Goal: Book appointment/travel/reservation

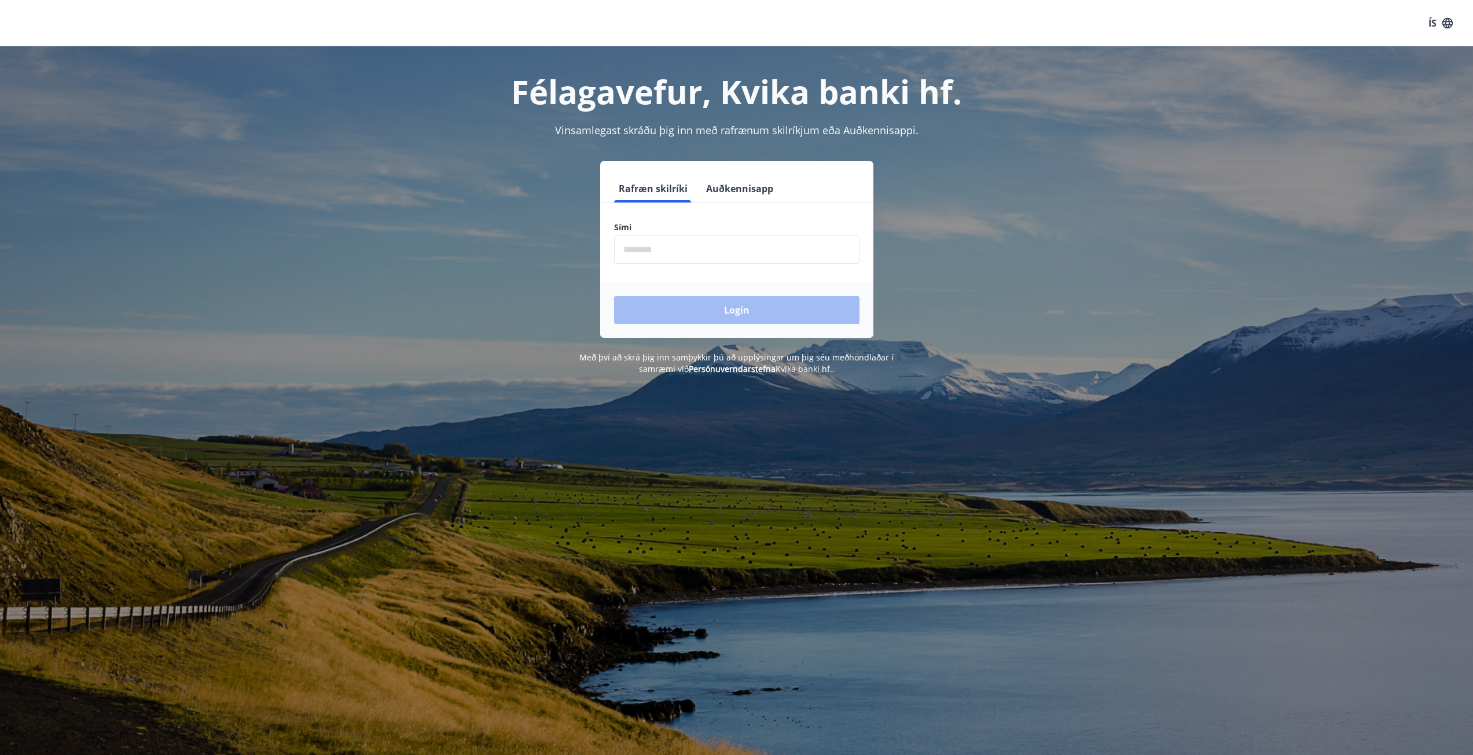
click at [696, 255] on input "phone" at bounding box center [736, 250] width 245 height 28
type input "********"
click at [711, 304] on button "Login" at bounding box center [736, 310] width 245 height 28
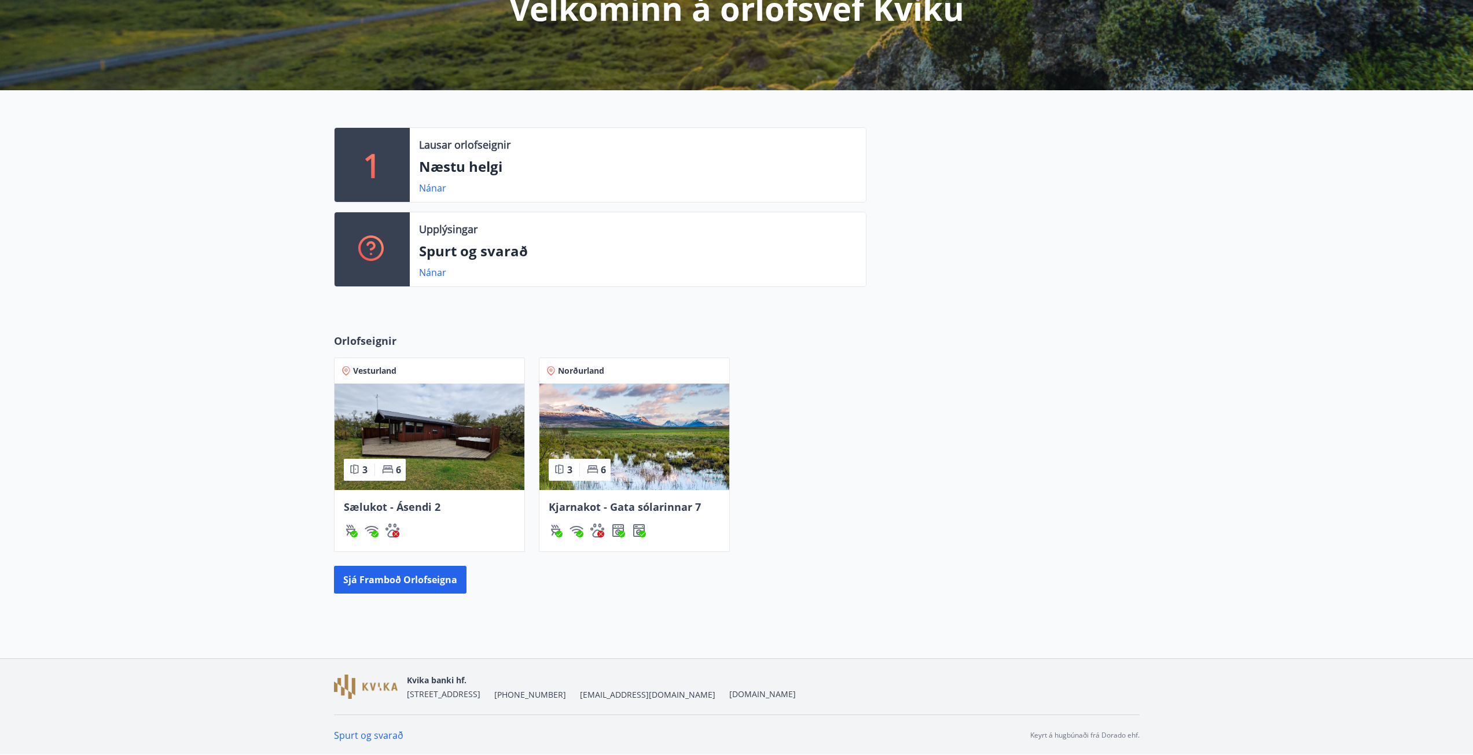
scroll to position [174, 0]
click at [657, 439] on img at bounding box center [634, 436] width 190 height 106
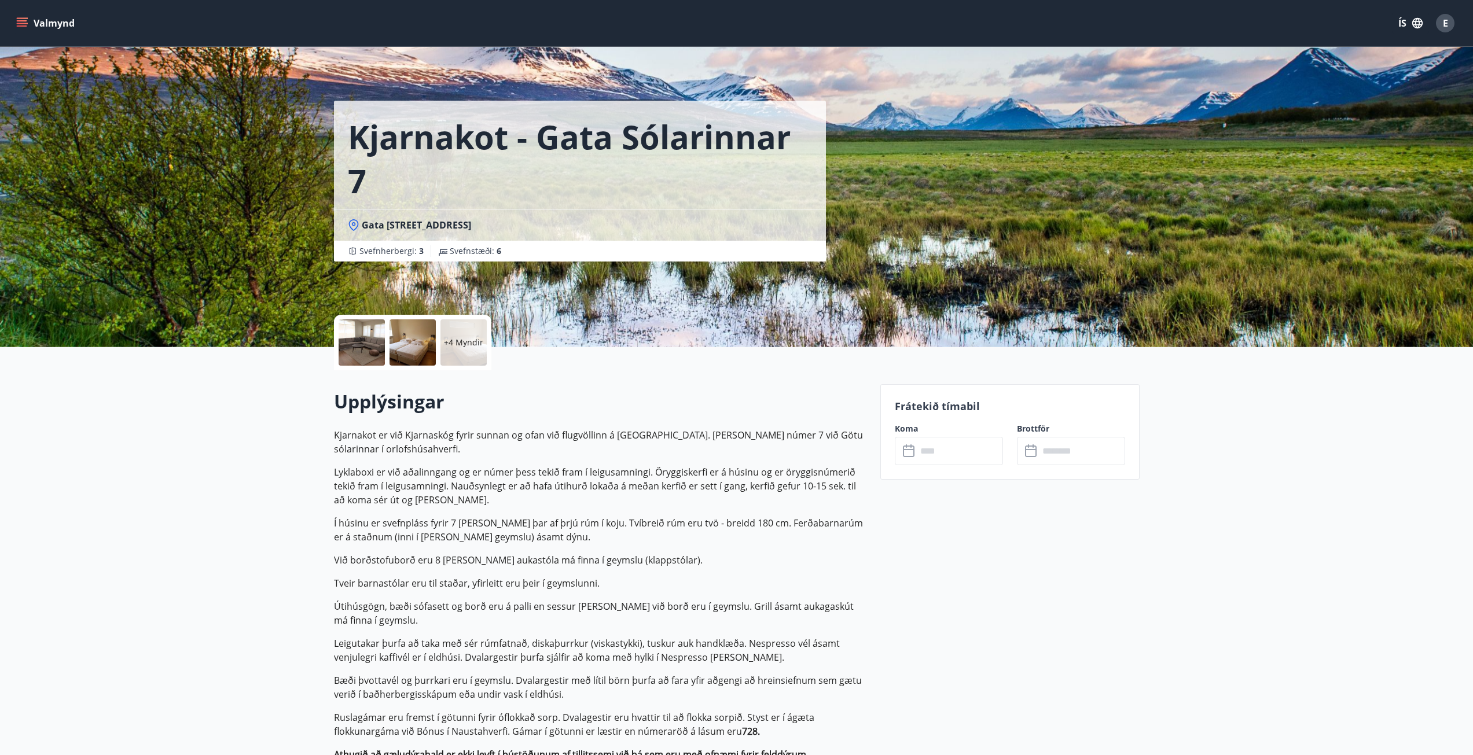
scroll to position [58, 0]
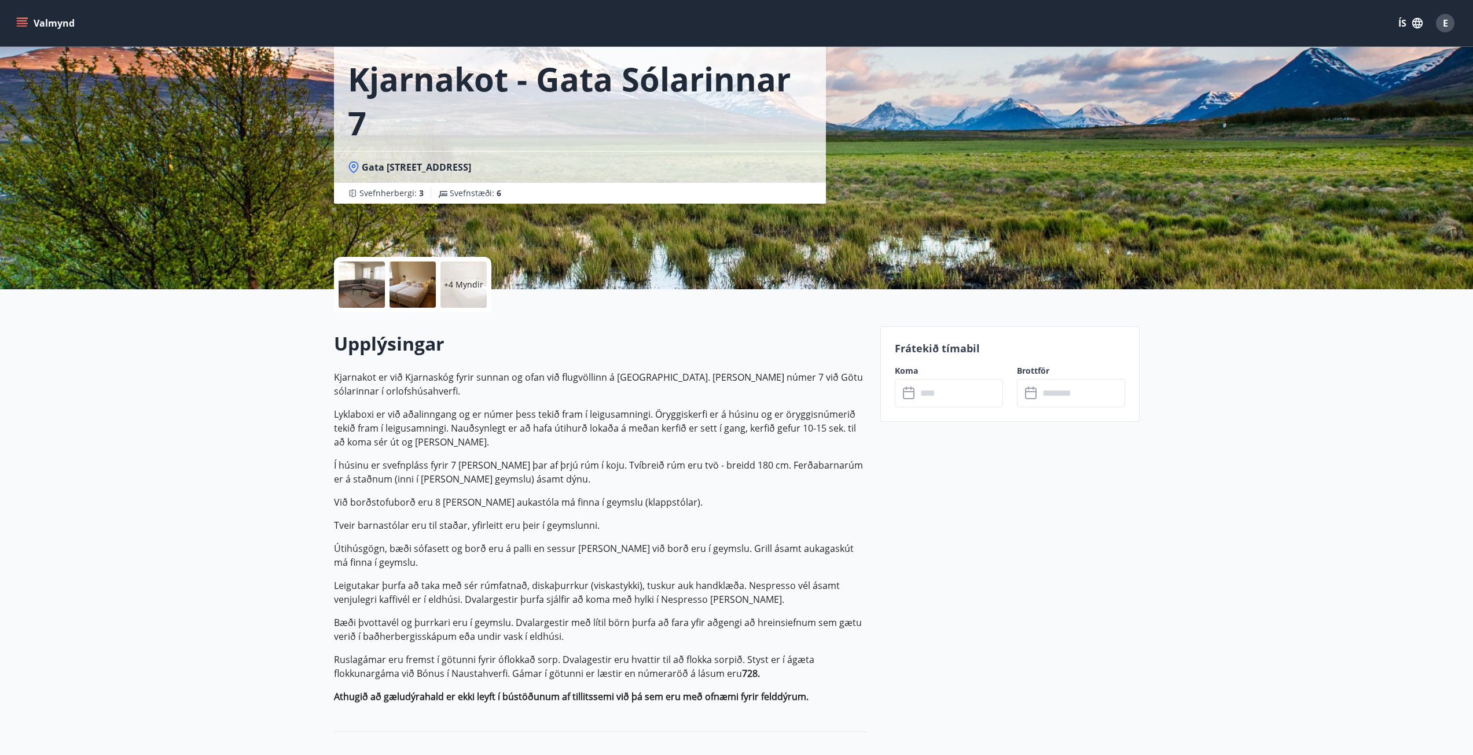
click at [936, 386] on input "text" at bounding box center [960, 393] width 86 height 28
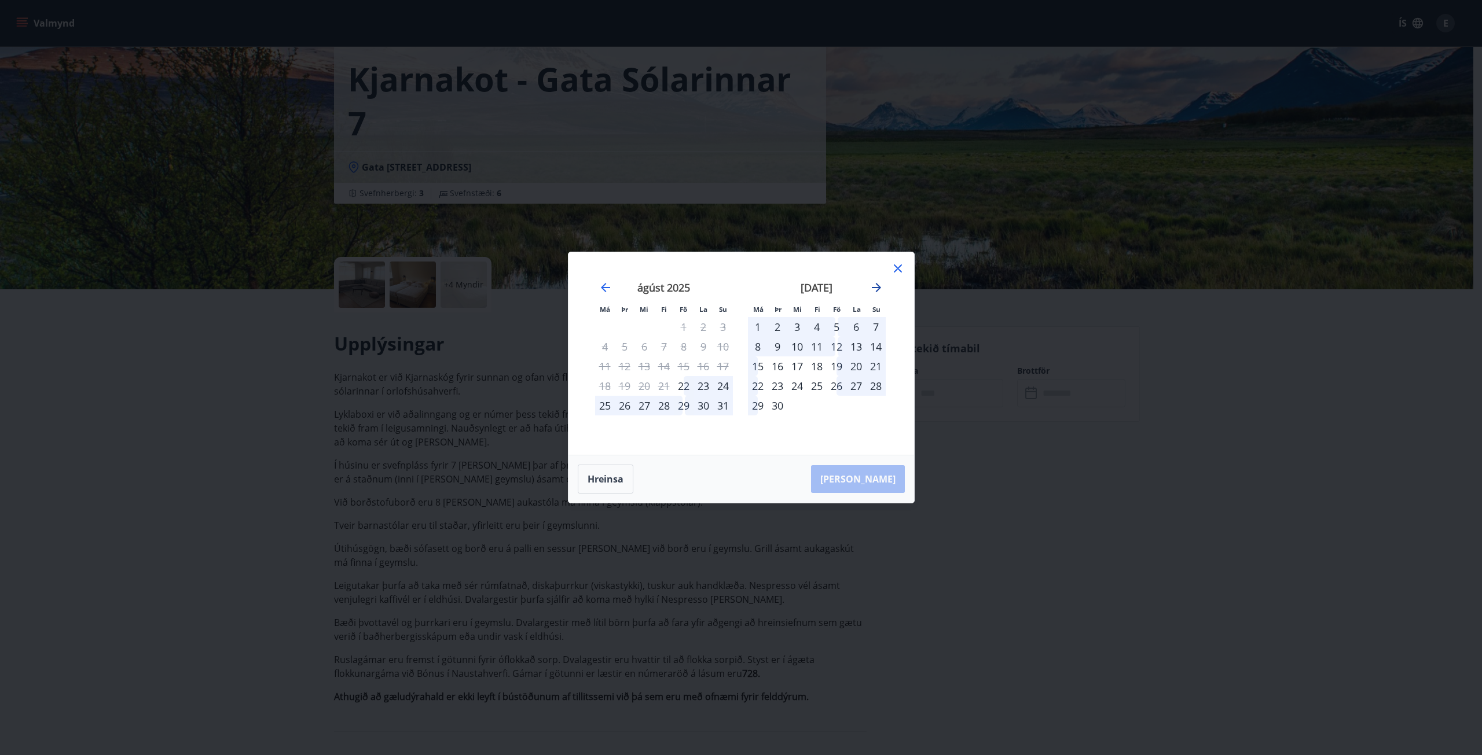
click at [878, 291] on icon "Move forward to switch to the next month." at bounding box center [876, 288] width 14 height 14
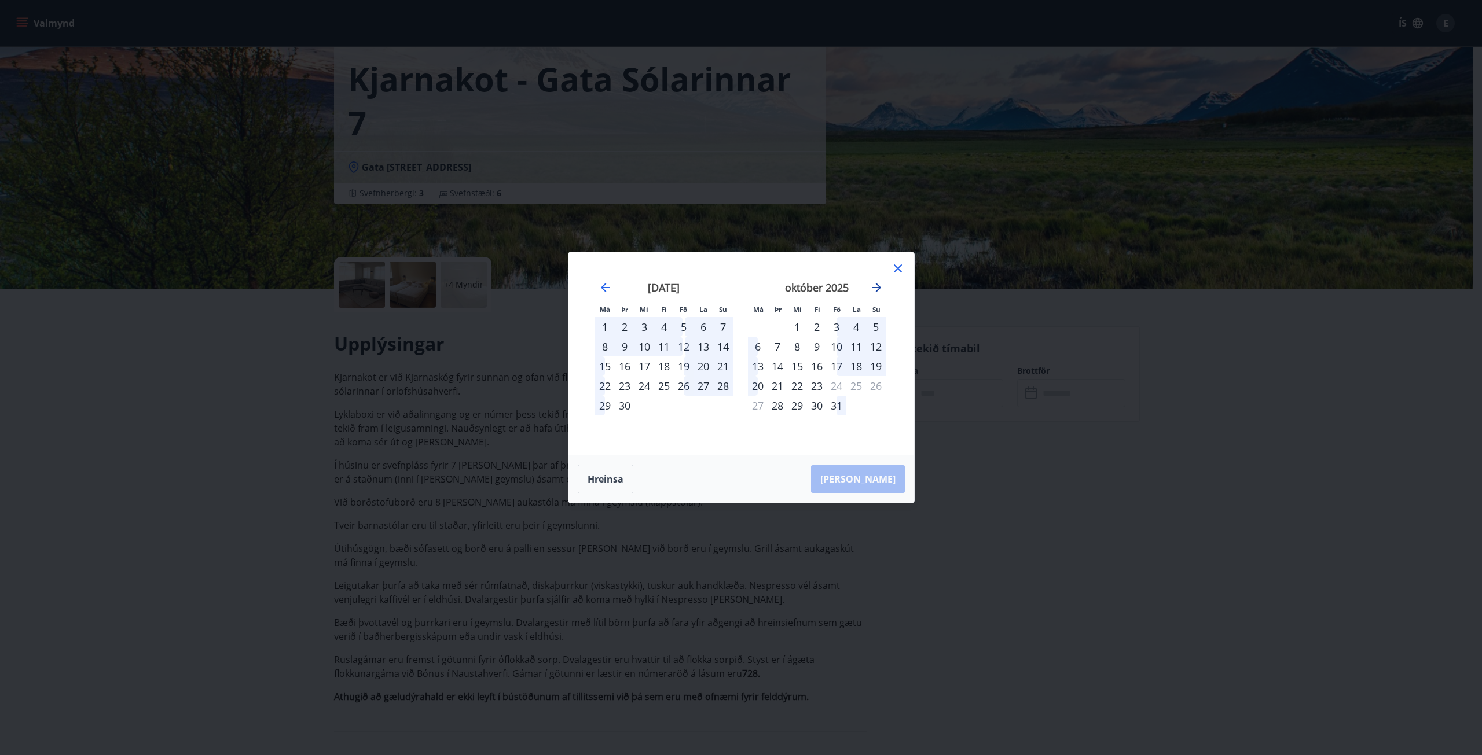
click at [878, 289] on icon "Move forward to switch to the next month." at bounding box center [876, 287] width 9 height 9
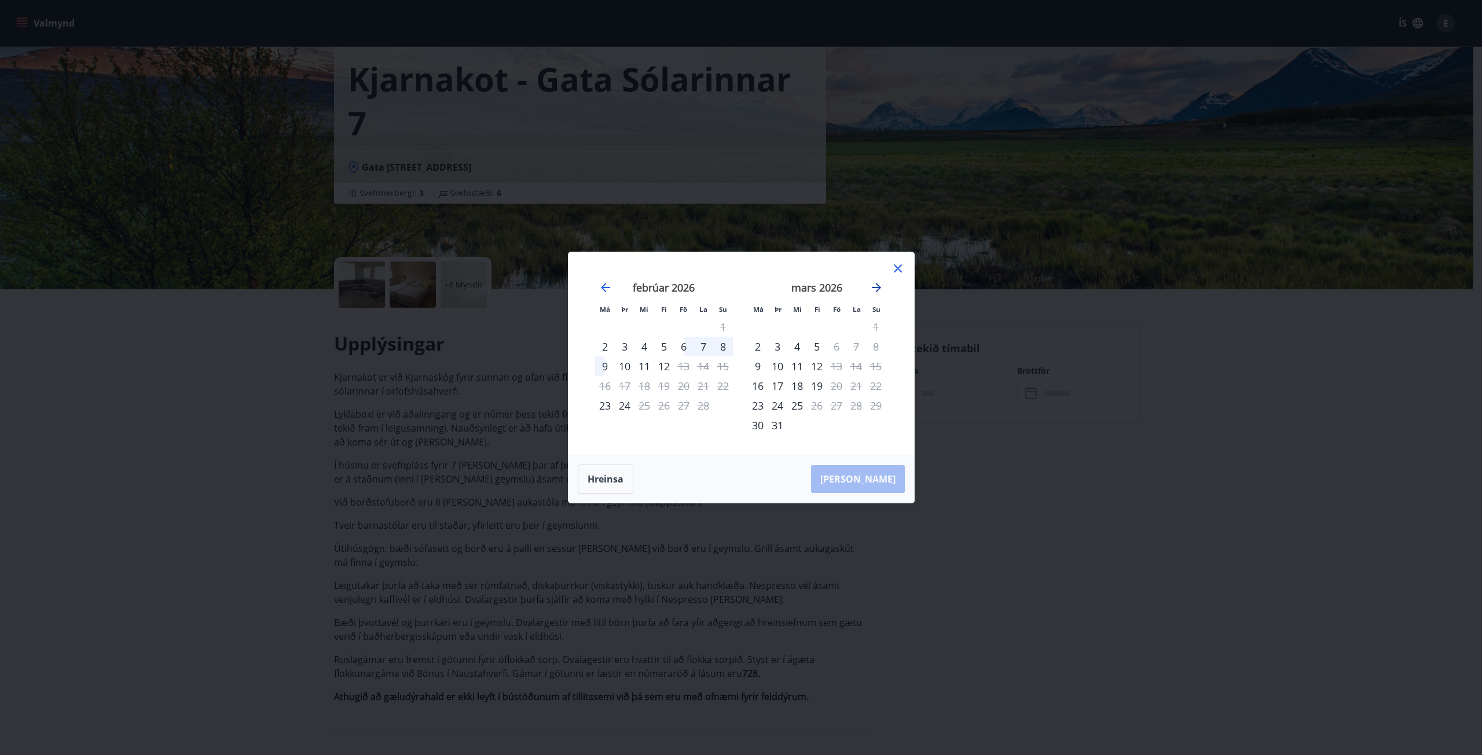
click at [878, 288] on icon "Move forward to switch to the next month." at bounding box center [876, 287] width 9 height 9
click at [604, 473] on button "Hreinsa" at bounding box center [606, 479] width 56 height 29
click at [900, 267] on icon at bounding box center [898, 269] width 14 height 14
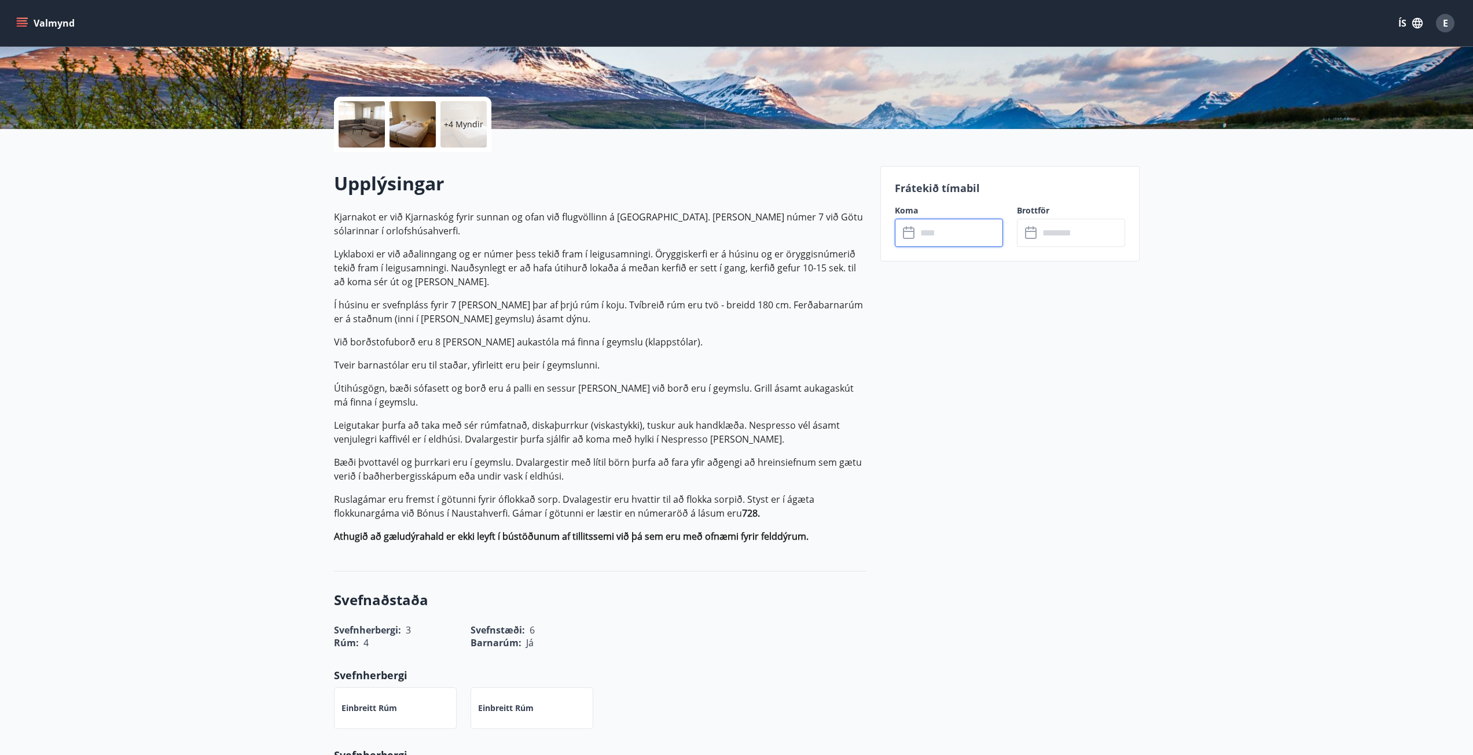
scroll to position [289, 0]
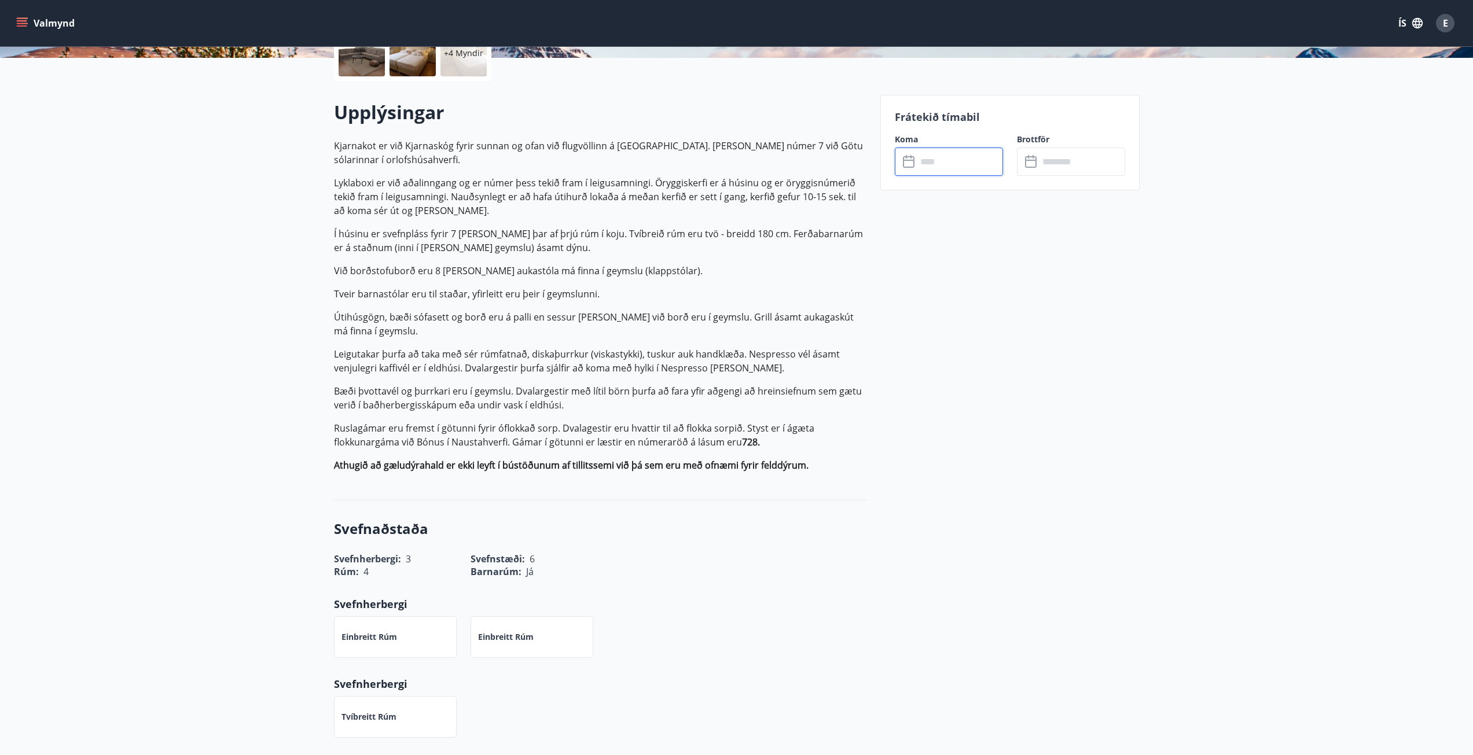
click at [936, 161] on input "text" at bounding box center [960, 162] width 86 height 28
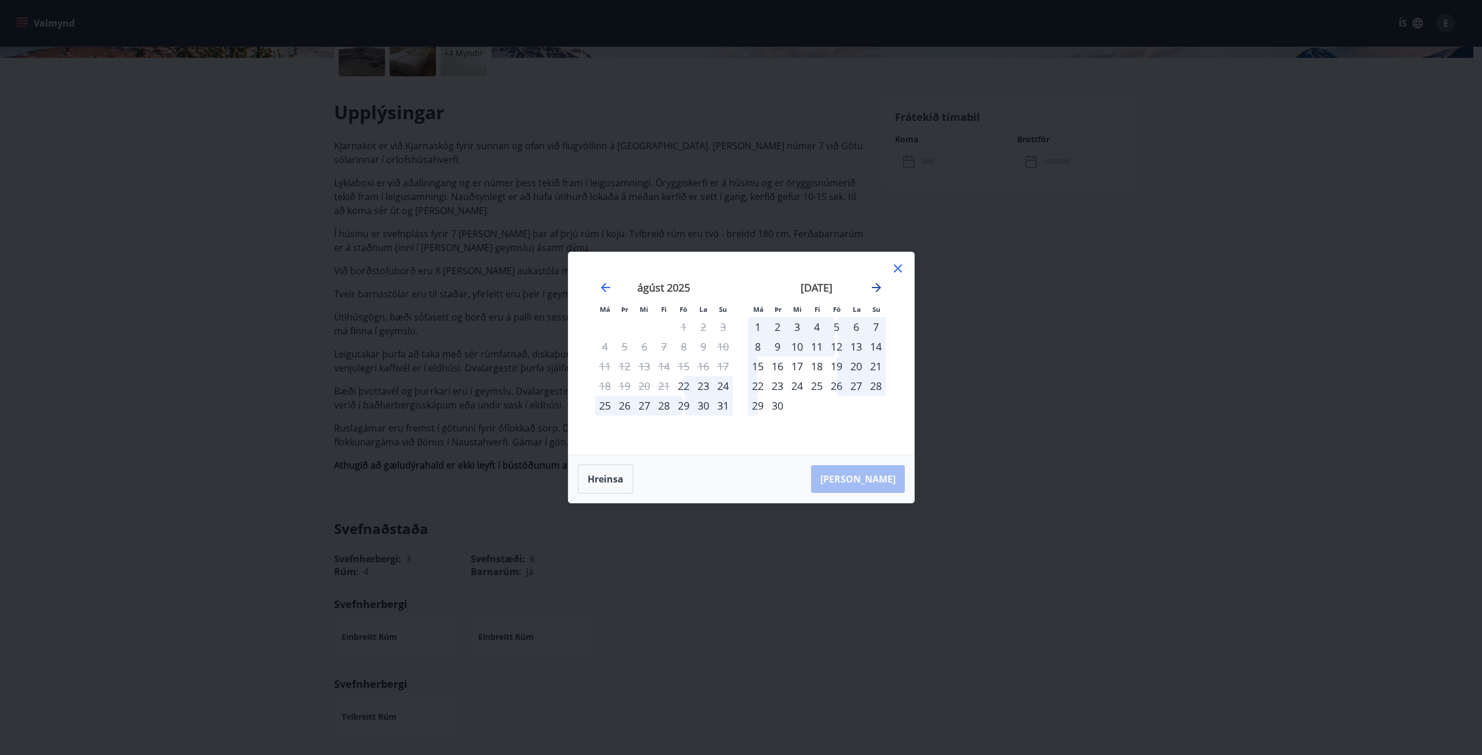
click at [877, 285] on icon "Move forward to switch to the next month." at bounding box center [876, 287] width 9 height 9
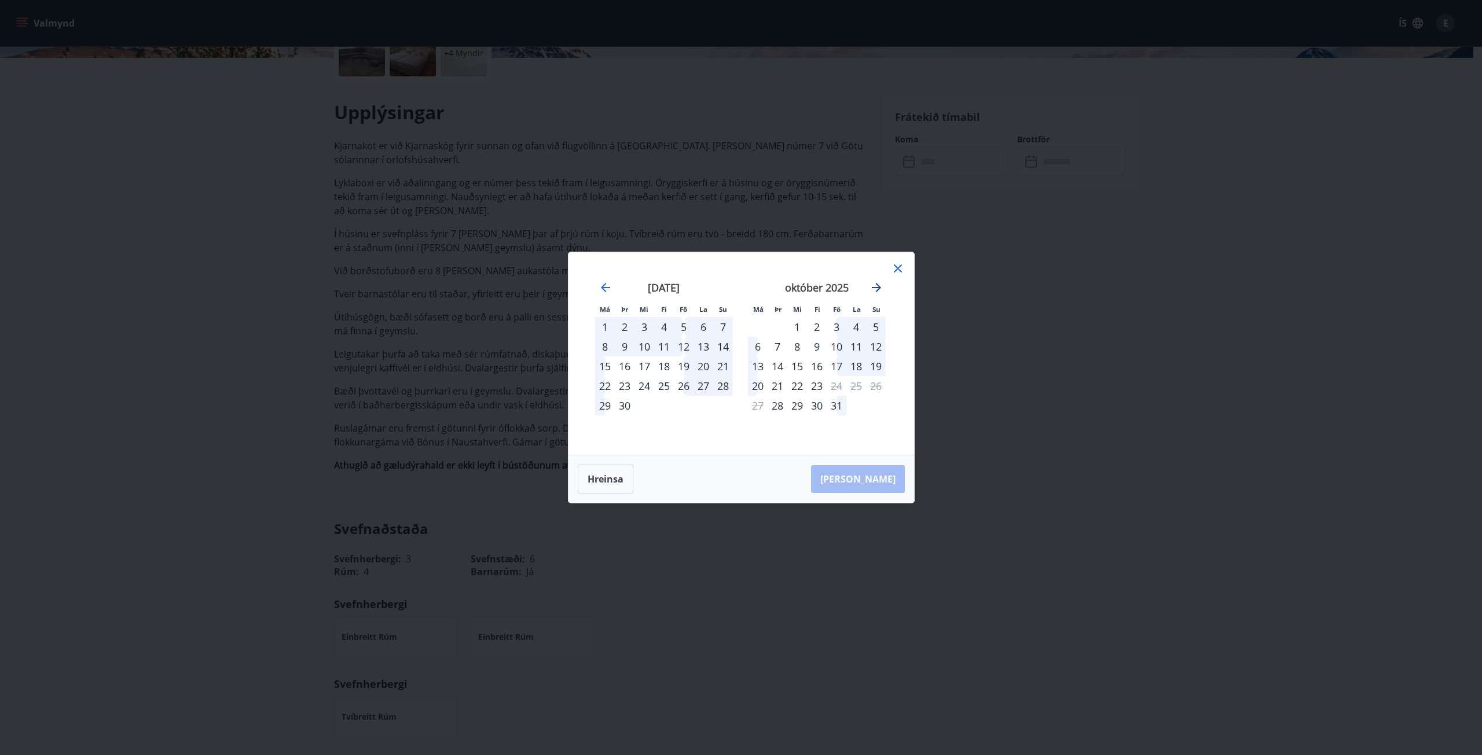
click at [877, 285] on icon "Move forward to switch to the next month." at bounding box center [876, 287] width 9 height 9
click at [872, 288] on icon "Move forward to switch to the next month." at bounding box center [876, 287] width 9 height 9
click at [873, 288] on icon "Move forward to switch to the next month." at bounding box center [876, 287] width 9 height 9
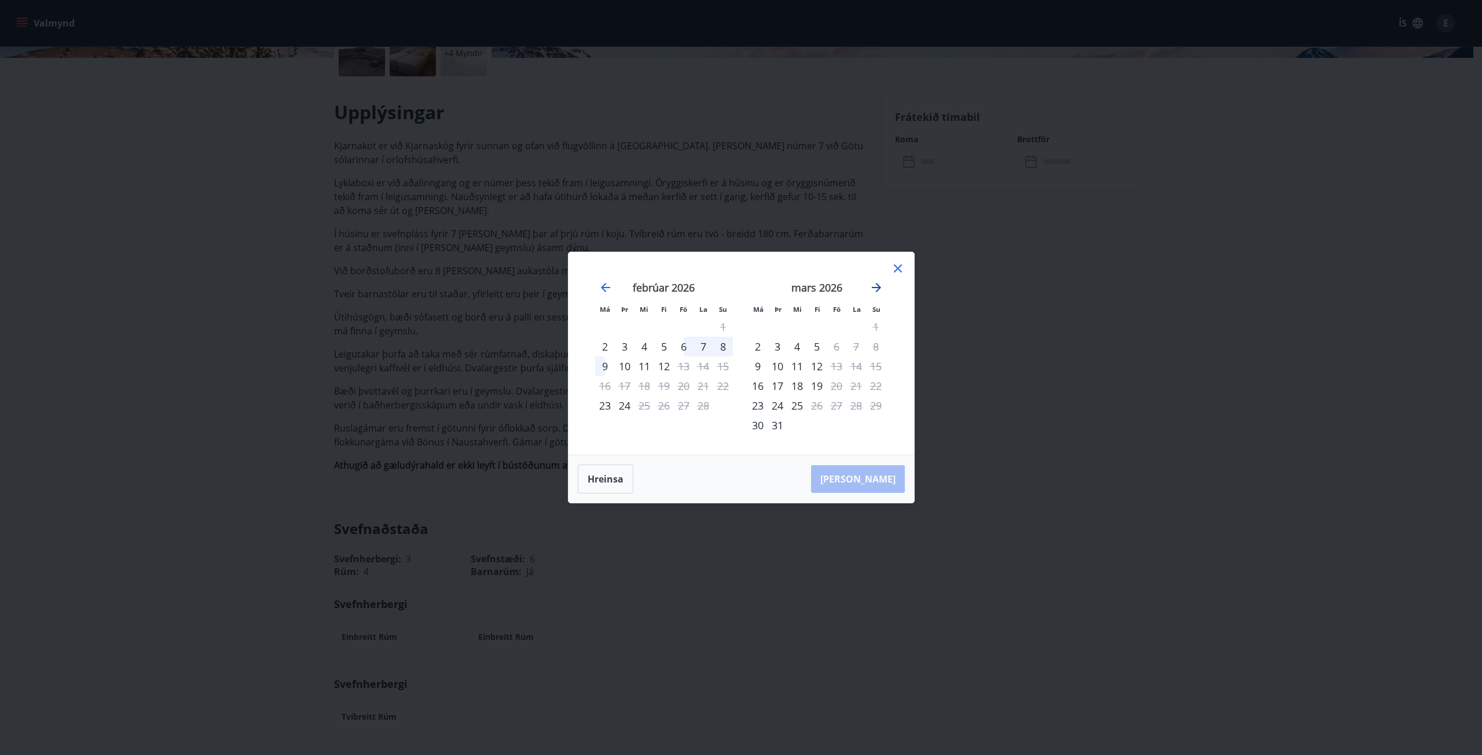
click at [873, 288] on icon "Move forward to switch to the next month." at bounding box center [876, 287] width 9 height 9
click at [832, 387] on div "24" at bounding box center [836, 386] width 20 height 20
click at [757, 407] on div "27" at bounding box center [758, 406] width 20 height 20
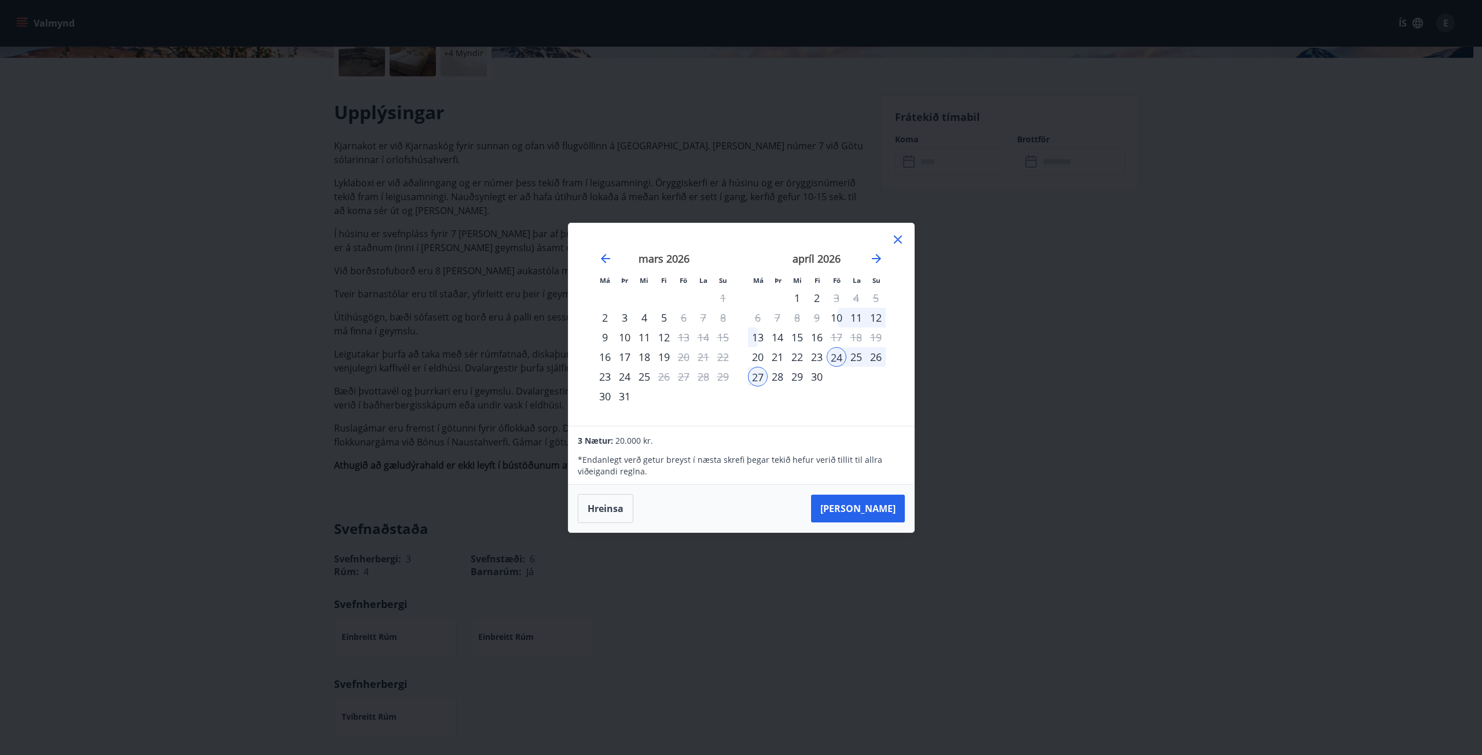
click at [798, 357] on div "22" at bounding box center [797, 357] width 20 height 20
click at [875, 355] on div "26" at bounding box center [876, 357] width 20 height 20
drag, startPoint x: 758, startPoint y: 367, endPoint x: 732, endPoint y: 371, distance: 25.8
click at [732, 371] on div "febrúar 2026 1 2 3 4 5 6 7 8 9 10 11 12 13 14 15 16 17 18 19 20 21 22 23 24 25 …" at bounding box center [893, 332] width 613 height 190
drag, startPoint x: 798, startPoint y: 357, endPoint x: 805, endPoint y: 358, distance: 7.6
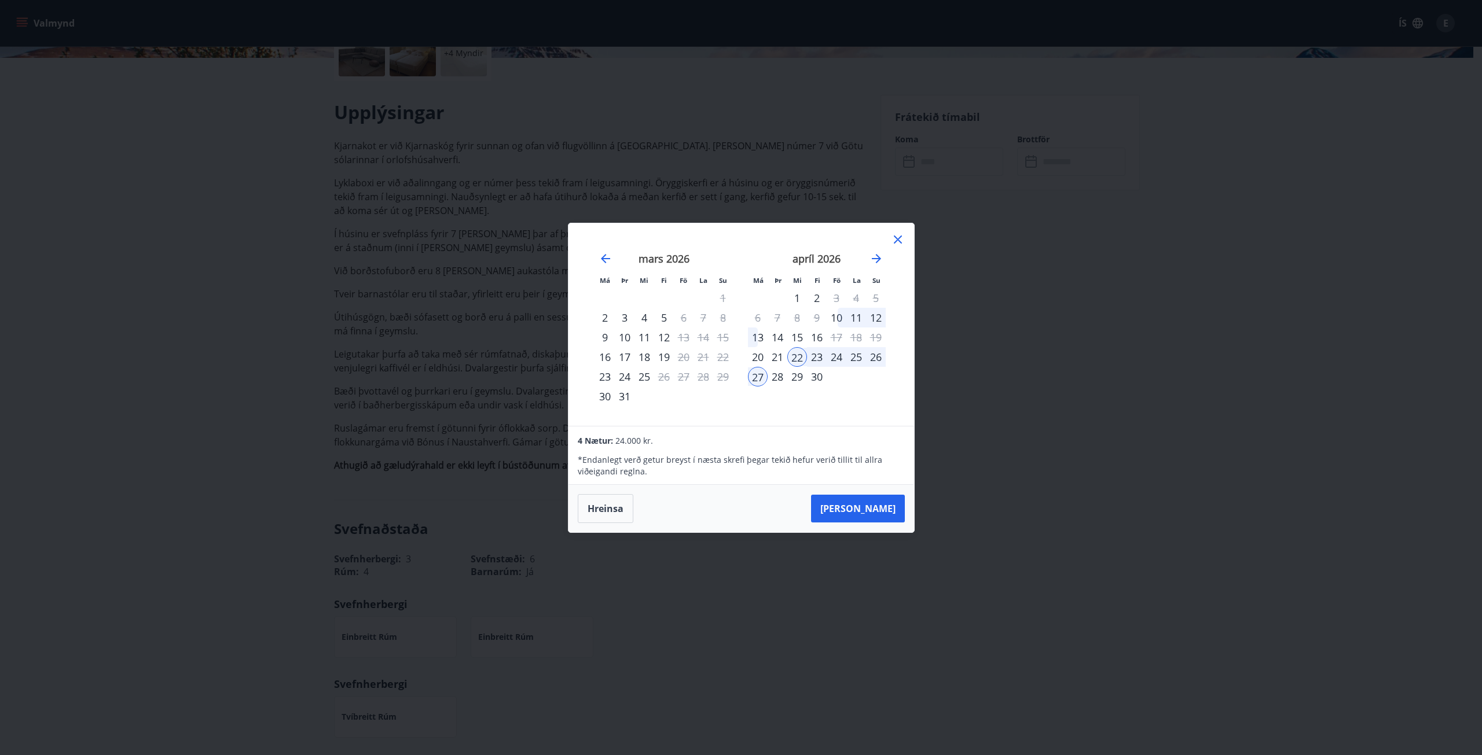
click at [798, 355] on div "22" at bounding box center [797, 357] width 20 height 20
click at [870, 357] on div "26" at bounding box center [876, 357] width 20 height 20
click at [613, 510] on button "Hreinsa" at bounding box center [606, 508] width 56 height 29
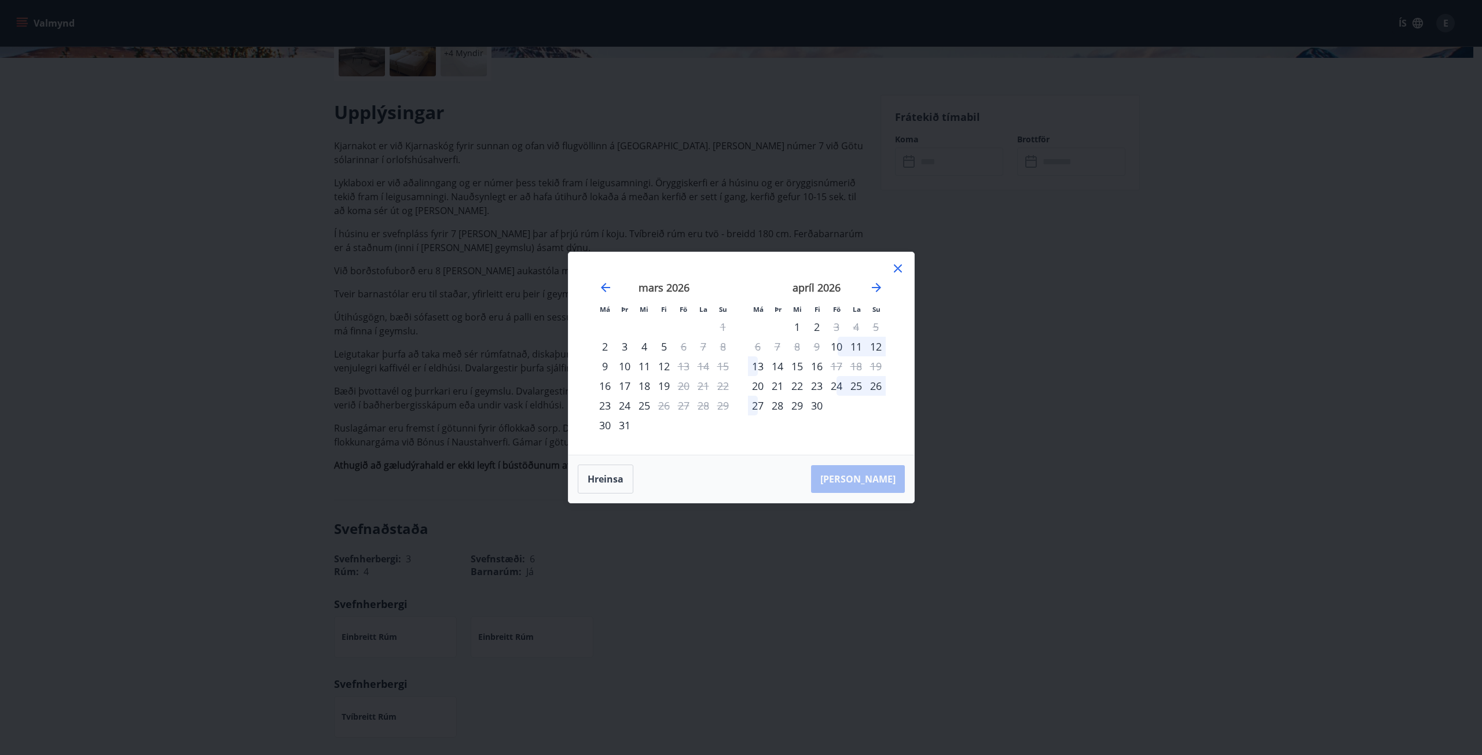
click at [796, 385] on div "22" at bounding box center [797, 386] width 20 height 20
click at [874, 381] on div "26" at bounding box center [876, 386] width 20 height 20
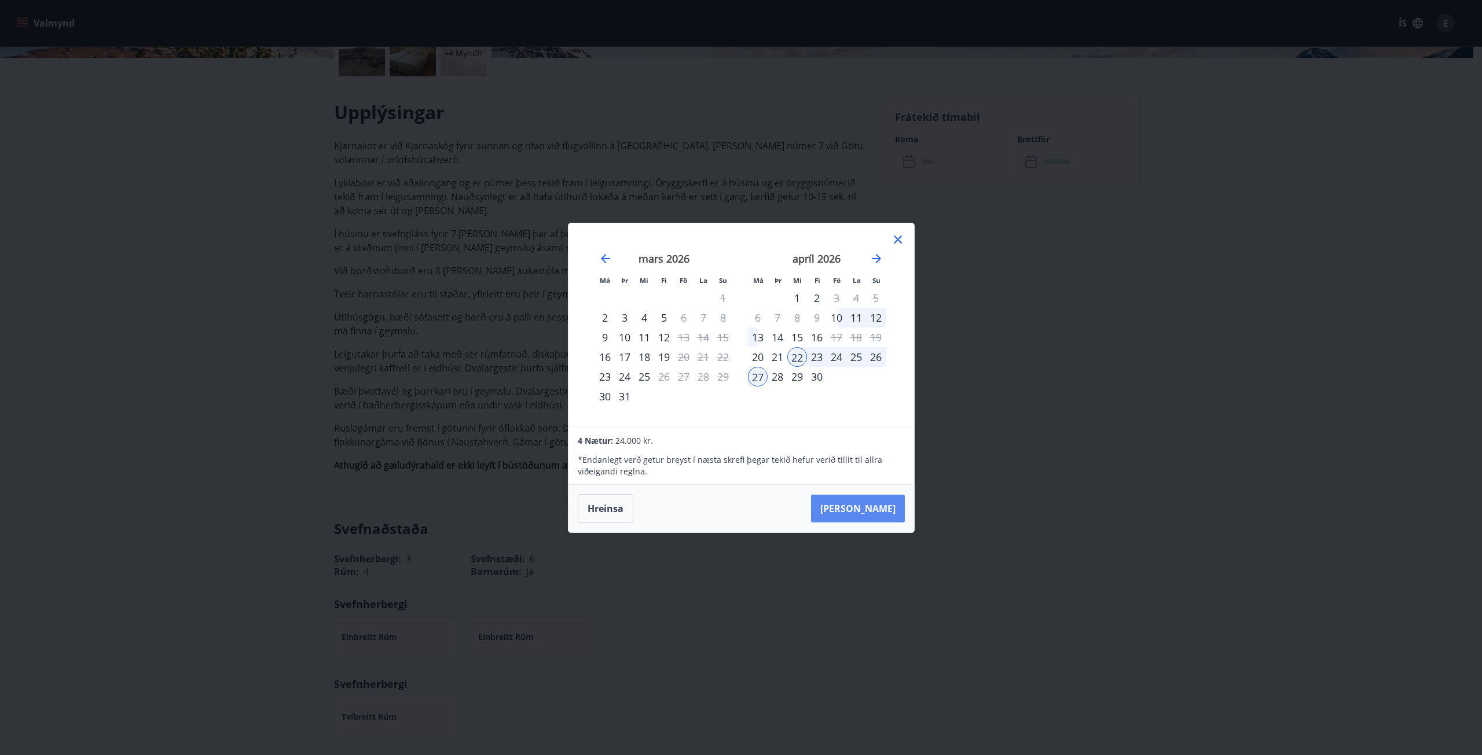
click at [888, 512] on button "Taka Frá" at bounding box center [858, 509] width 94 height 28
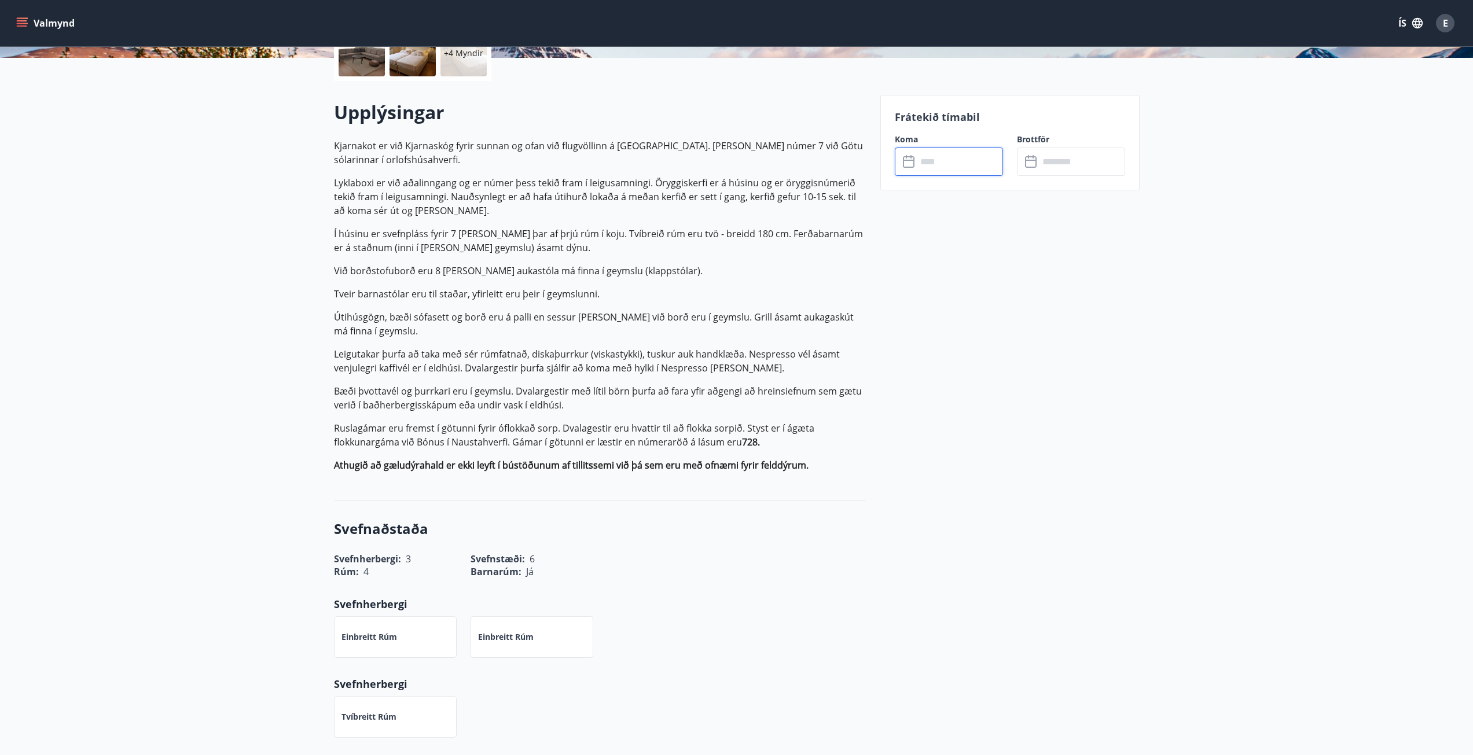
type input "******"
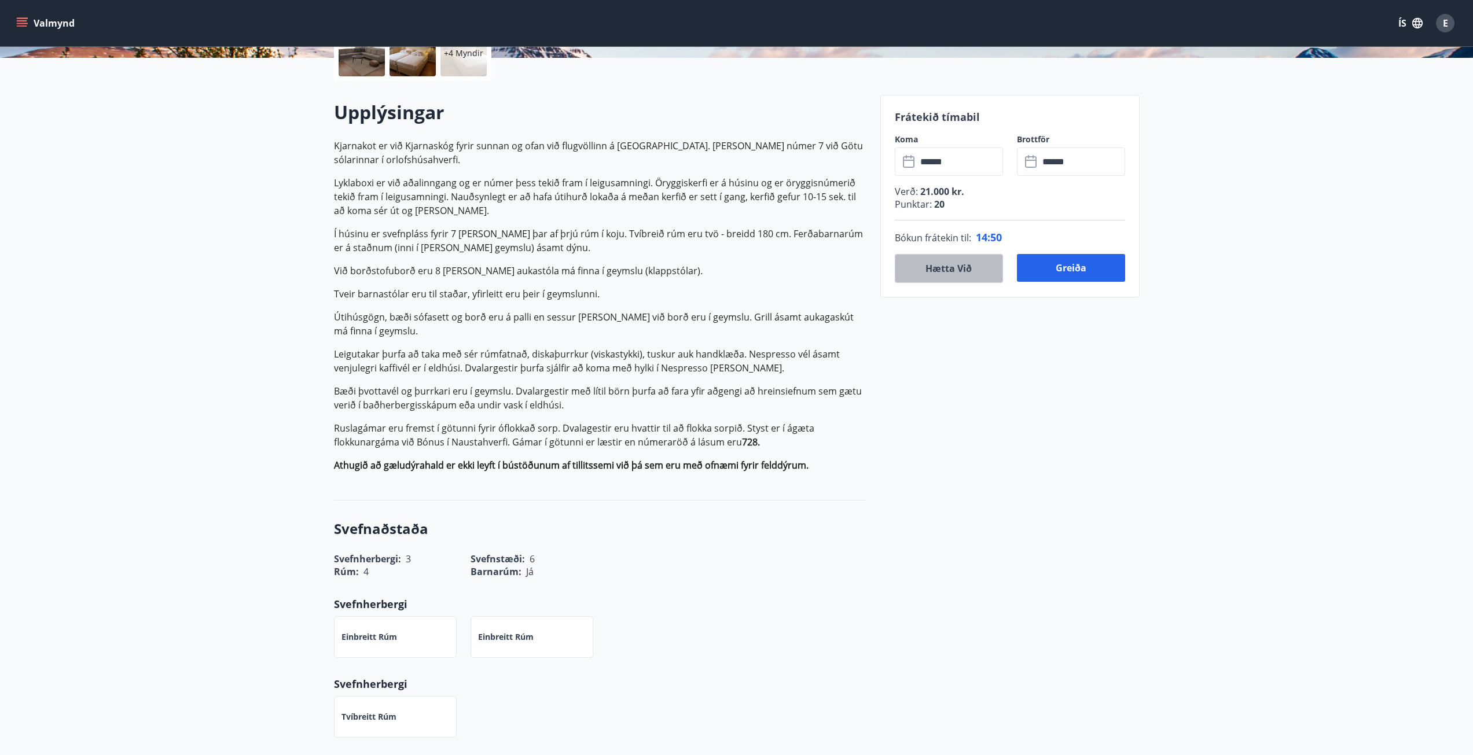
click at [961, 268] on button "Hætta við" at bounding box center [949, 268] width 108 height 29
click at [924, 164] on input "text" at bounding box center [960, 162] width 86 height 28
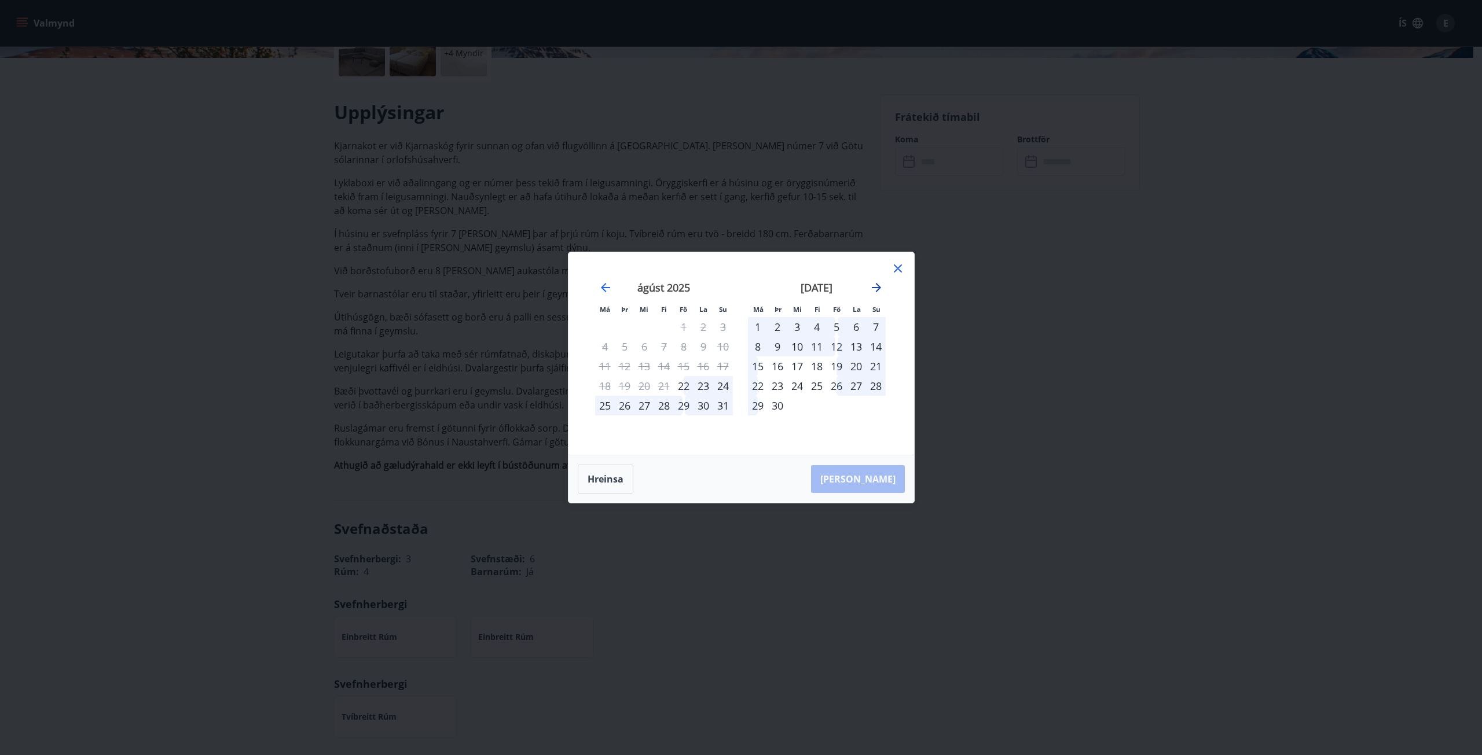
click at [880, 287] on icon "Move forward to switch to the next month." at bounding box center [876, 287] width 9 height 9
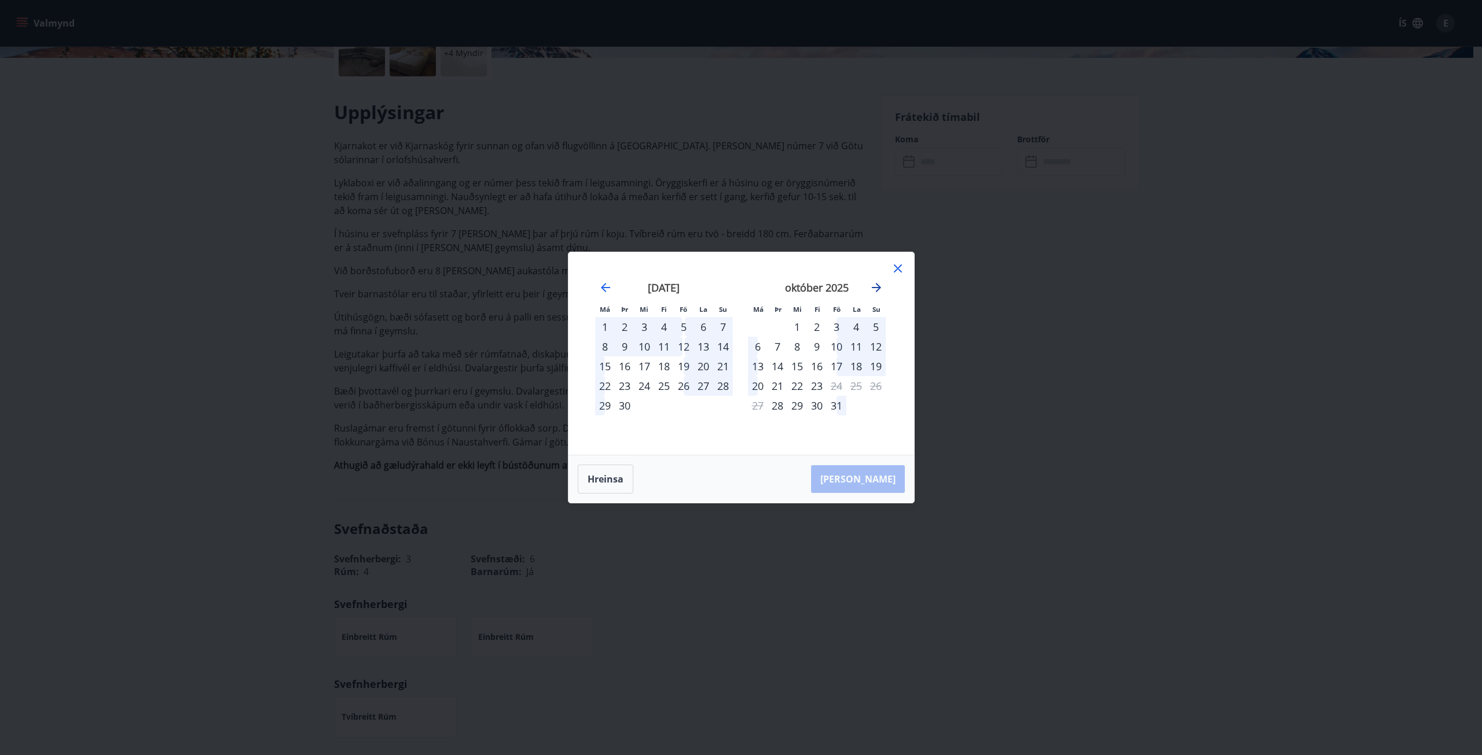
click at [880, 287] on icon "Move forward to switch to the next month." at bounding box center [876, 287] width 9 height 9
click at [880, 287] on icon "Move forward to switch to the next month." at bounding box center [876, 288] width 14 height 14
click at [882, 286] on icon "Move forward to switch to the next month." at bounding box center [876, 288] width 14 height 14
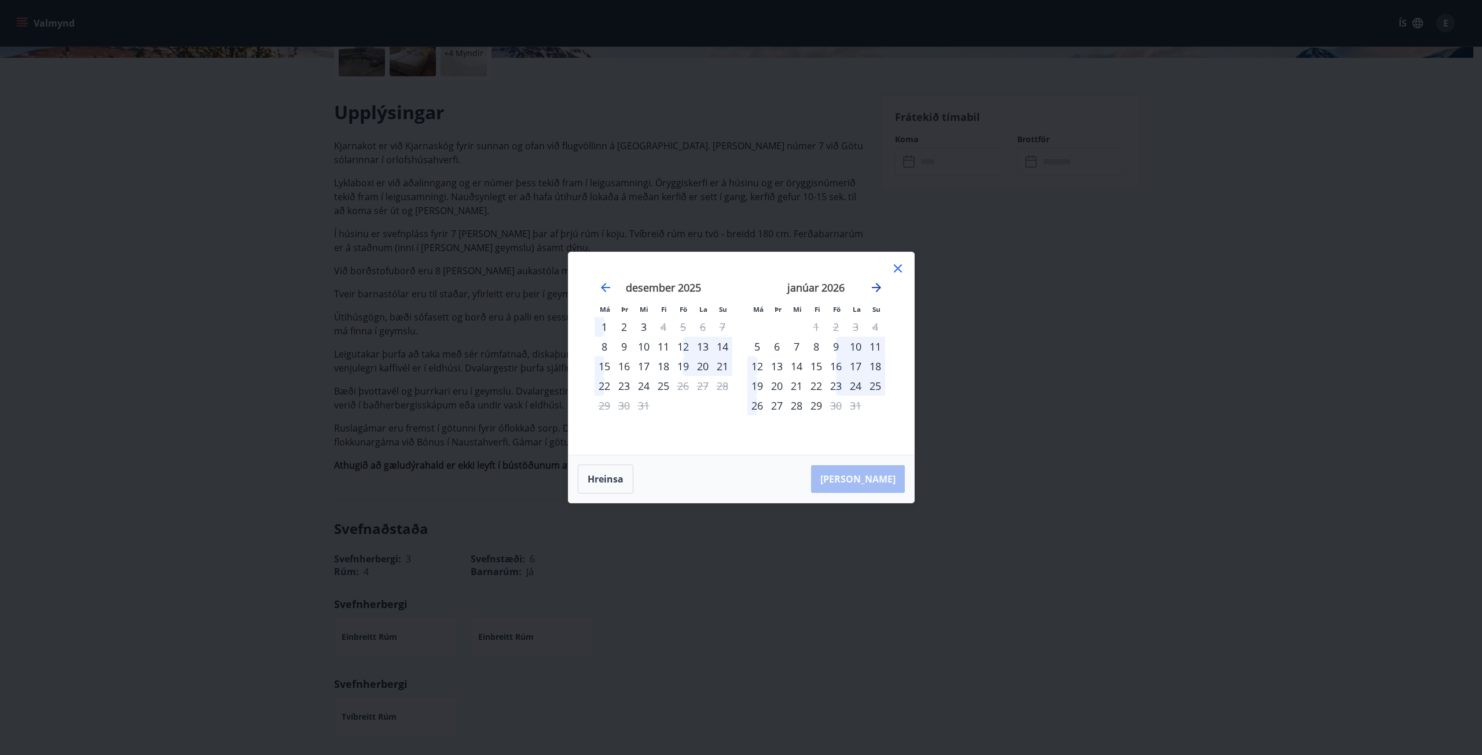
click at [881, 284] on icon "Move forward to switch to the next month." at bounding box center [876, 288] width 14 height 14
click at [873, 285] on icon "Move forward to switch to the next month." at bounding box center [876, 288] width 14 height 14
click at [877, 288] on icon "Move forward to switch to the next month." at bounding box center [876, 287] width 9 height 9
click at [608, 284] on icon "Move backward to switch to the previous month." at bounding box center [605, 288] width 14 height 14
click at [877, 284] on icon "Move forward to switch to the next month." at bounding box center [876, 288] width 14 height 14
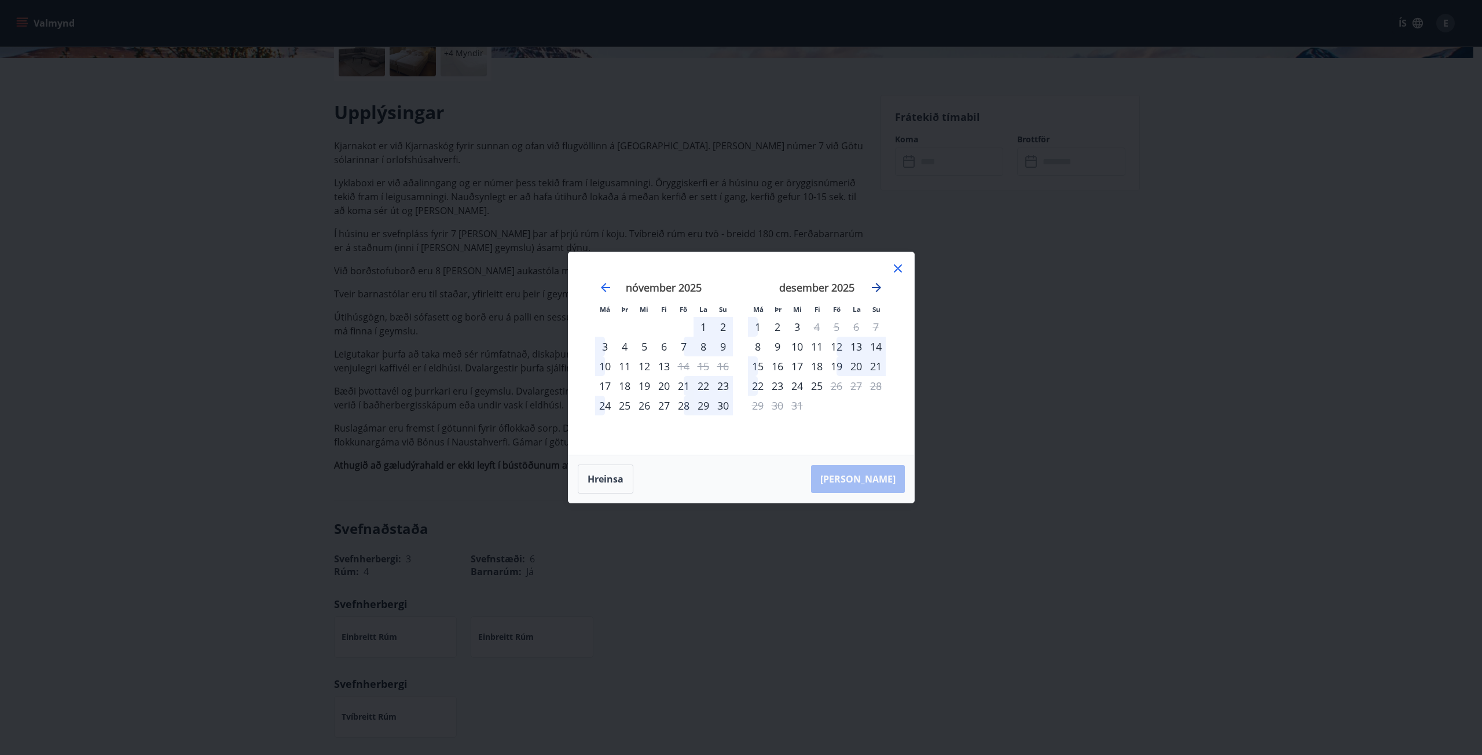
click at [877, 284] on icon "Move forward to switch to the next month." at bounding box center [876, 288] width 14 height 14
click at [879, 284] on icon "Move forward to switch to the next month." at bounding box center [876, 288] width 14 height 14
click at [880, 284] on icon "Move forward to switch to the next month." at bounding box center [876, 288] width 14 height 14
click at [791, 384] on div "22" at bounding box center [797, 386] width 20 height 20
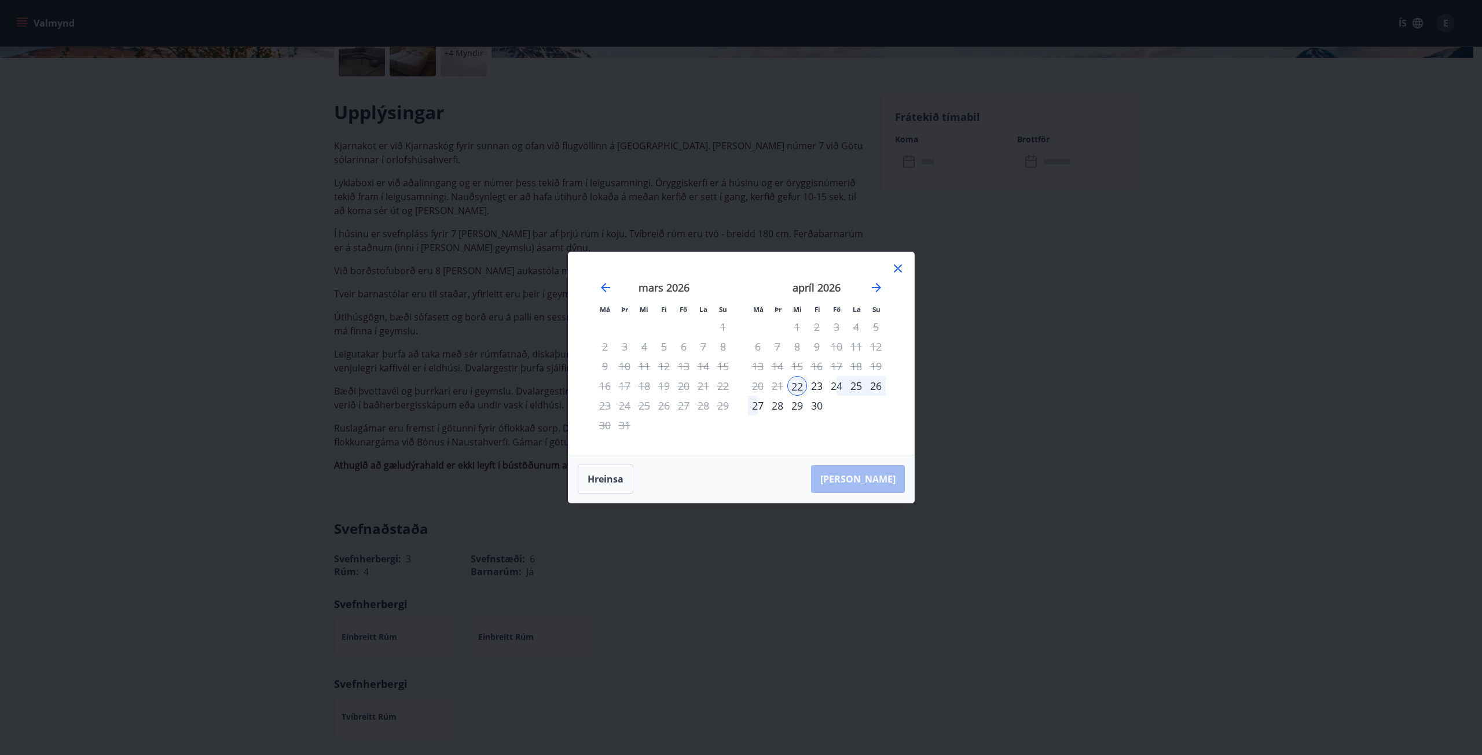
click at [877, 388] on div "26" at bounding box center [876, 386] width 20 height 20
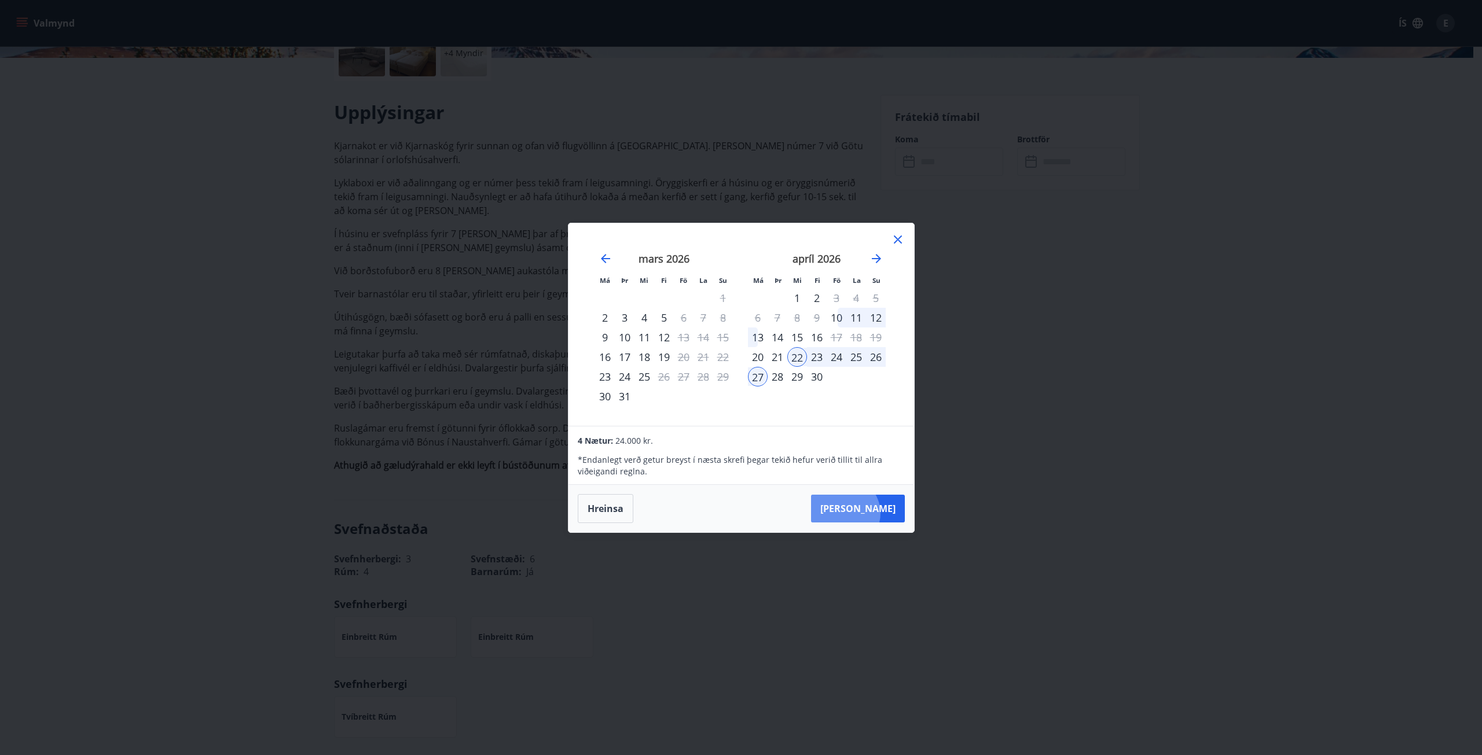
drag, startPoint x: 879, startPoint y: 509, endPoint x: 879, endPoint y: 499, distance: 9.8
click at [879, 507] on button "Taka Frá" at bounding box center [858, 509] width 94 height 28
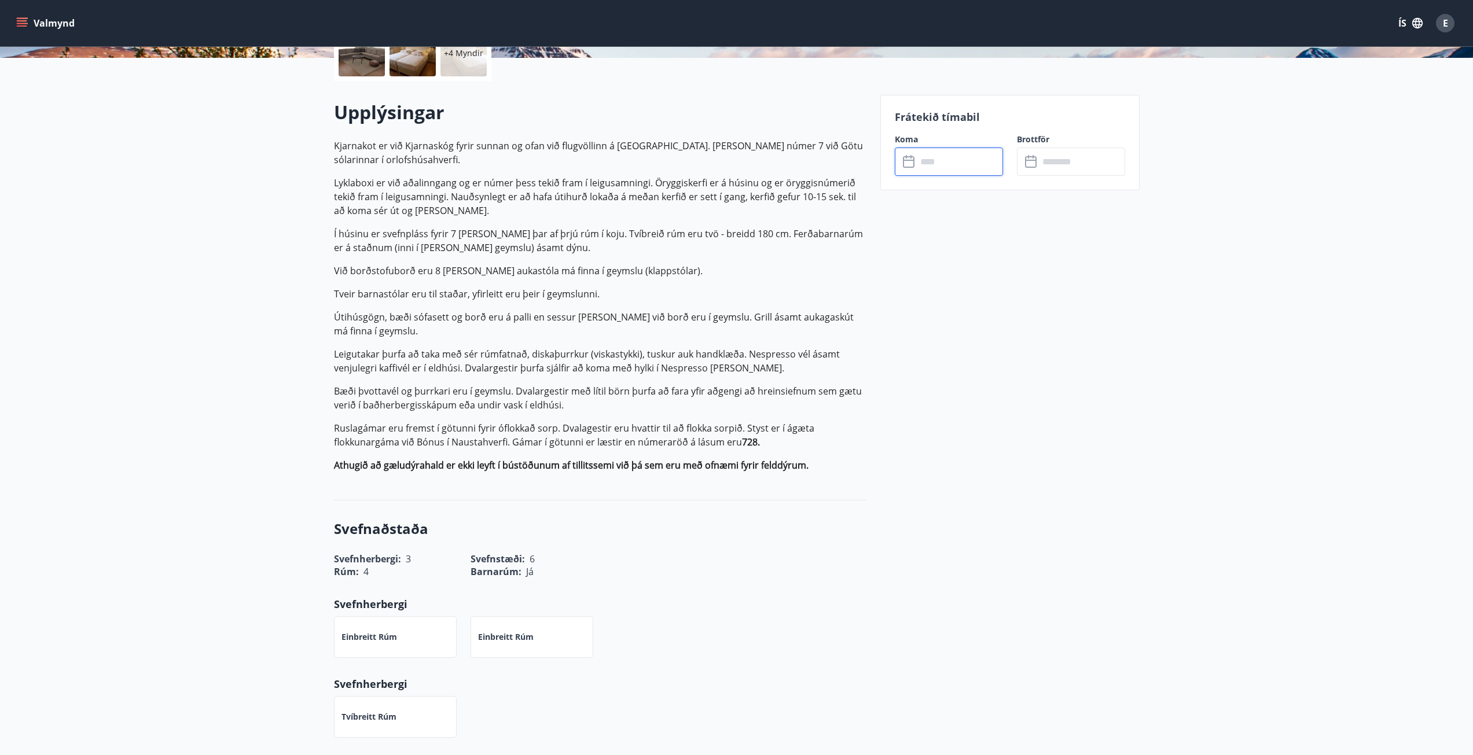
type input "******"
click at [1058, 274] on button "Greiða" at bounding box center [1071, 268] width 108 height 28
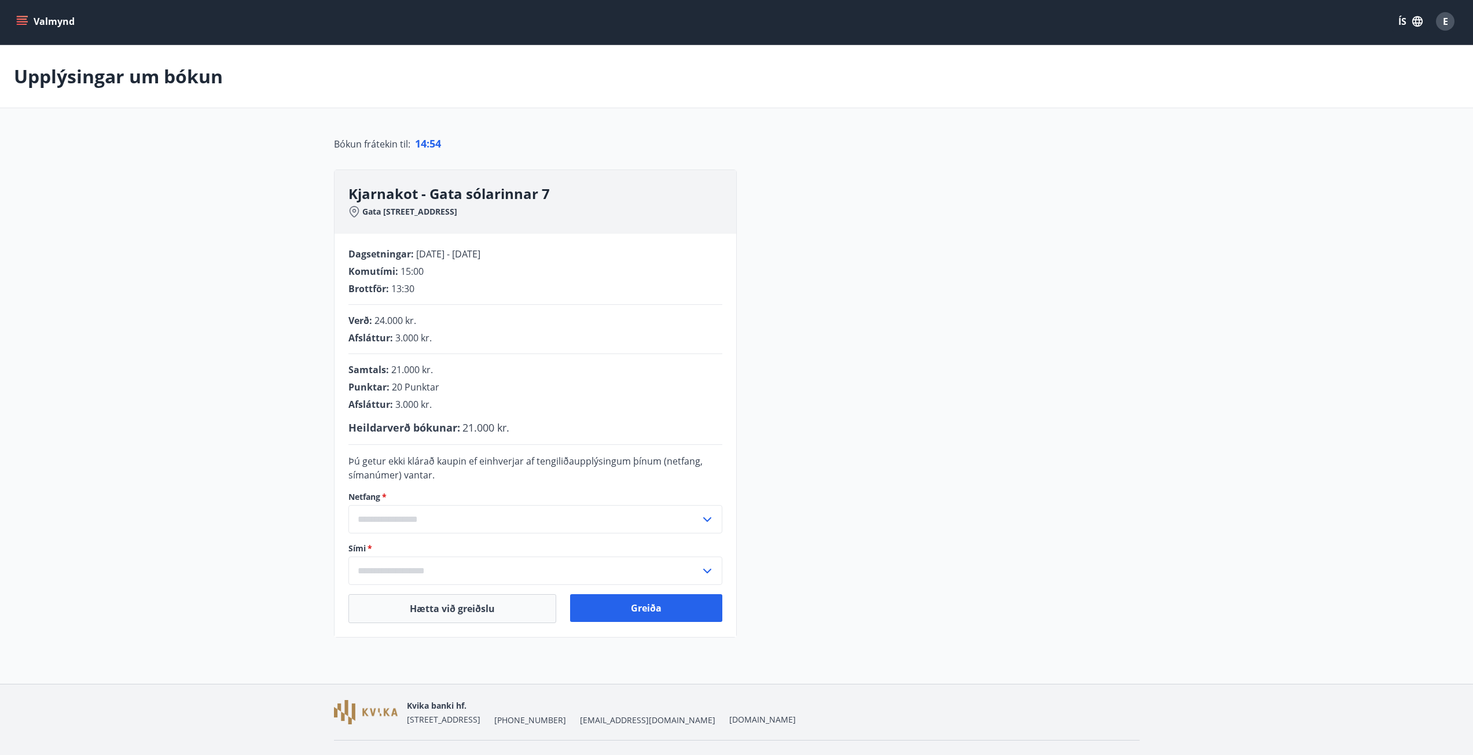
scroll to position [28, 0]
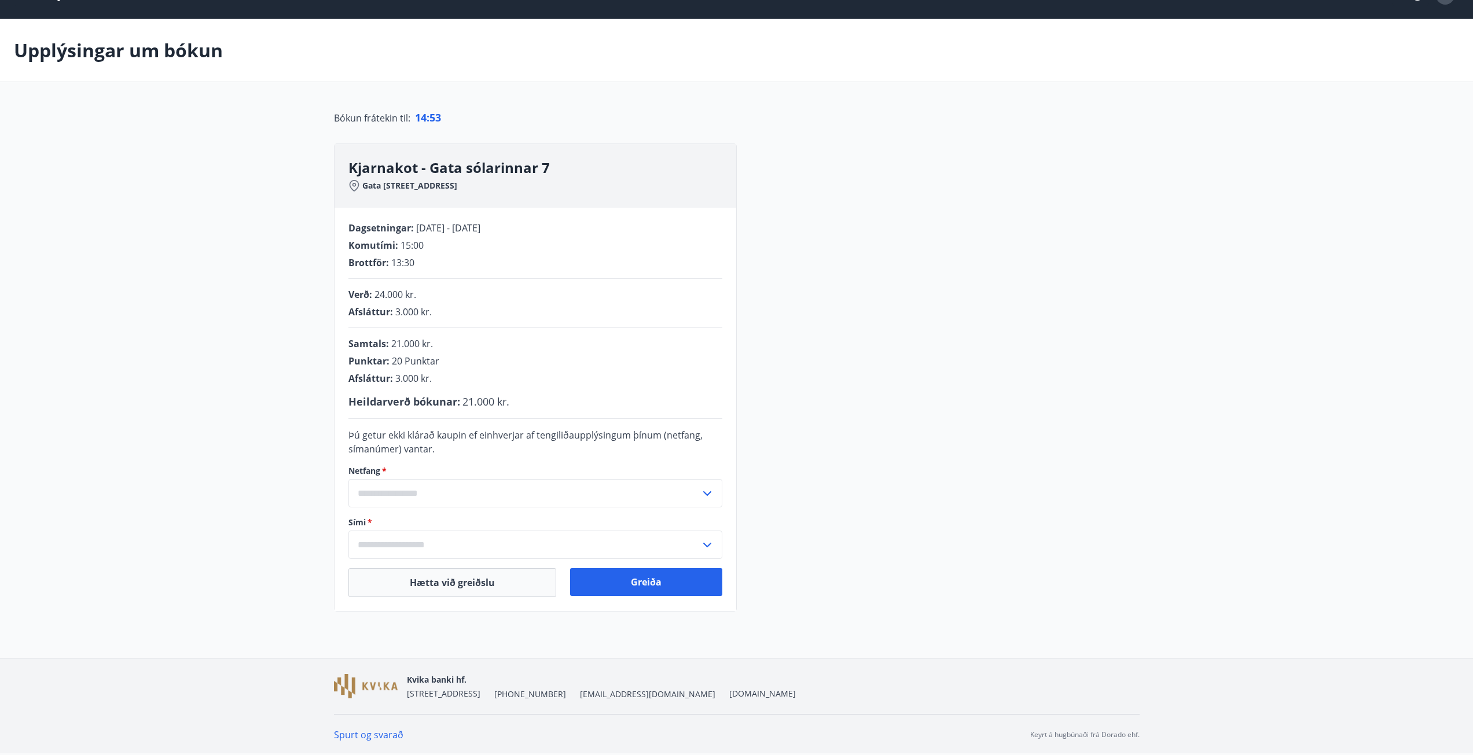
click at [608, 493] on input "text" at bounding box center [524, 493] width 352 height 28
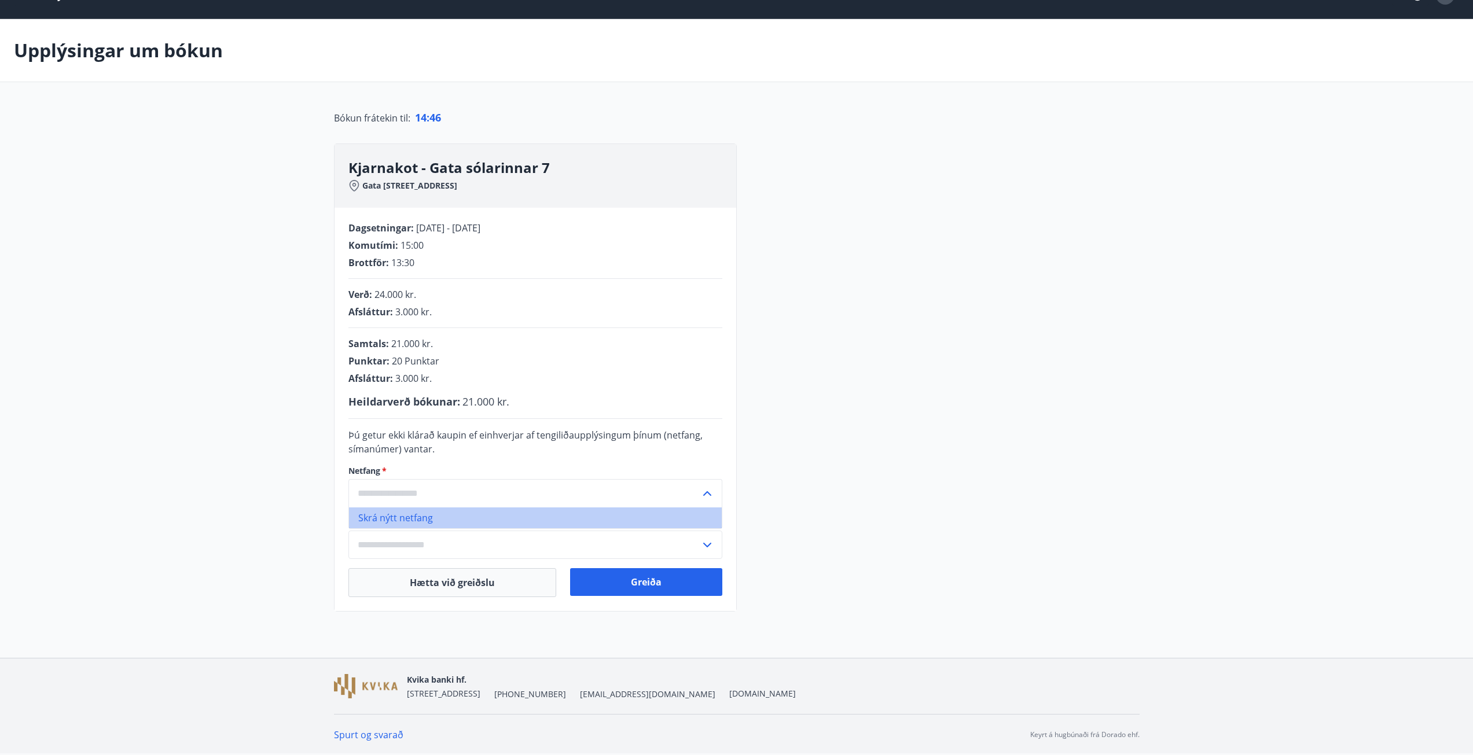
click at [383, 521] on li "Skrá nýtt netfang" at bounding box center [535, 518] width 373 height 21
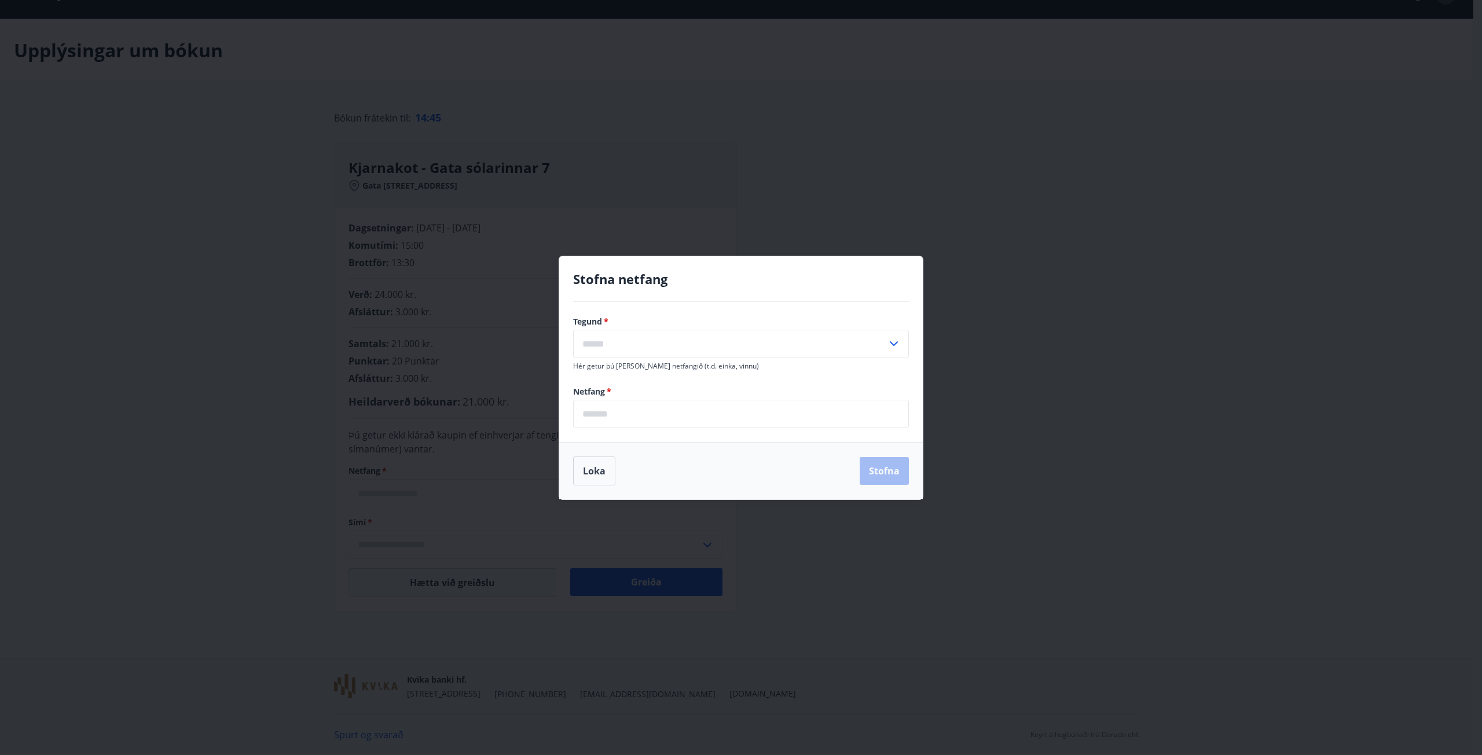
click at [643, 324] on label "Tegund   *" at bounding box center [741, 322] width 336 height 12
click at [641, 332] on input "text" at bounding box center [730, 344] width 314 height 28
click at [636, 388] on li "Vinnu" at bounding box center [741, 389] width 335 height 21
type input "*****"
click at [614, 416] on input "email" at bounding box center [741, 414] width 336 height 28
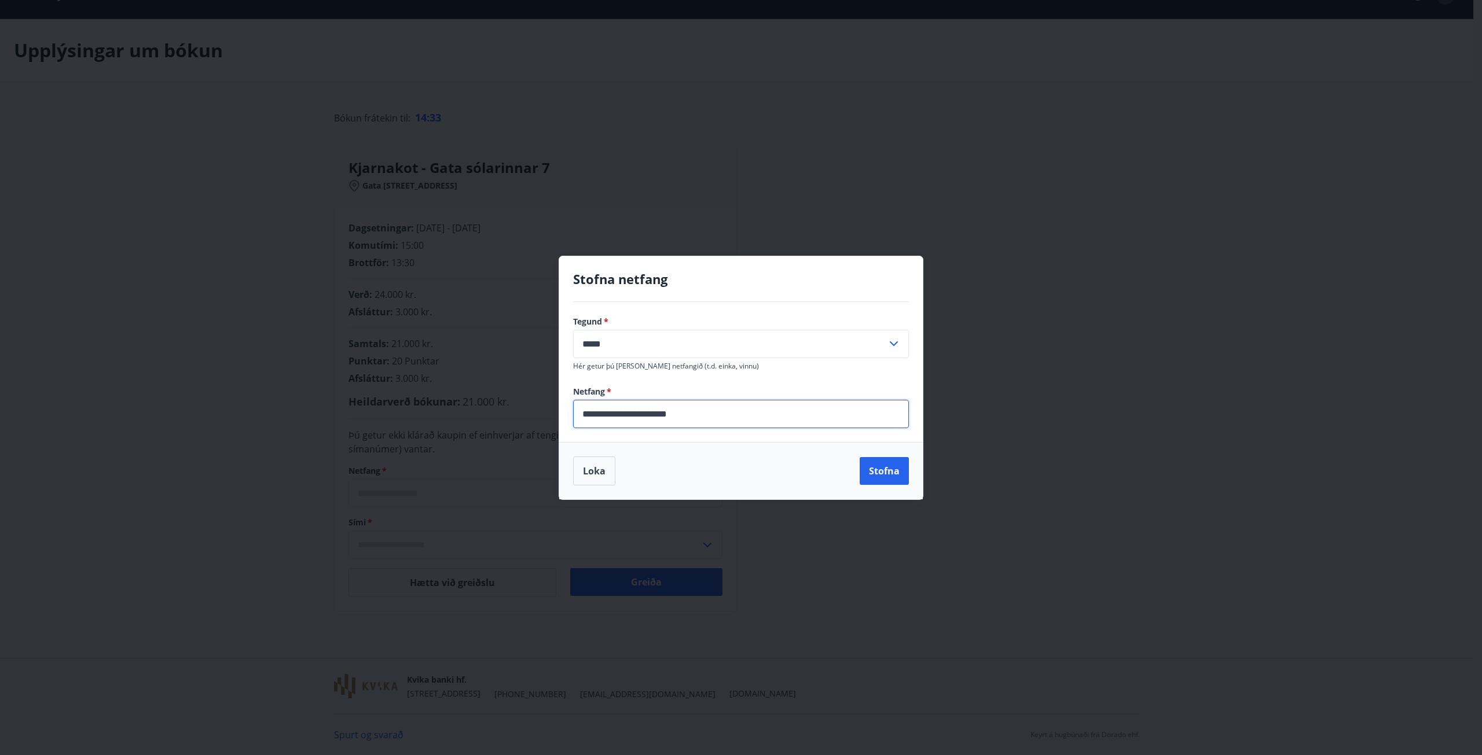
type input "**********"
click at [895, 478] on button "Stofna" at bounding box center [883, 471] width 49 height 28
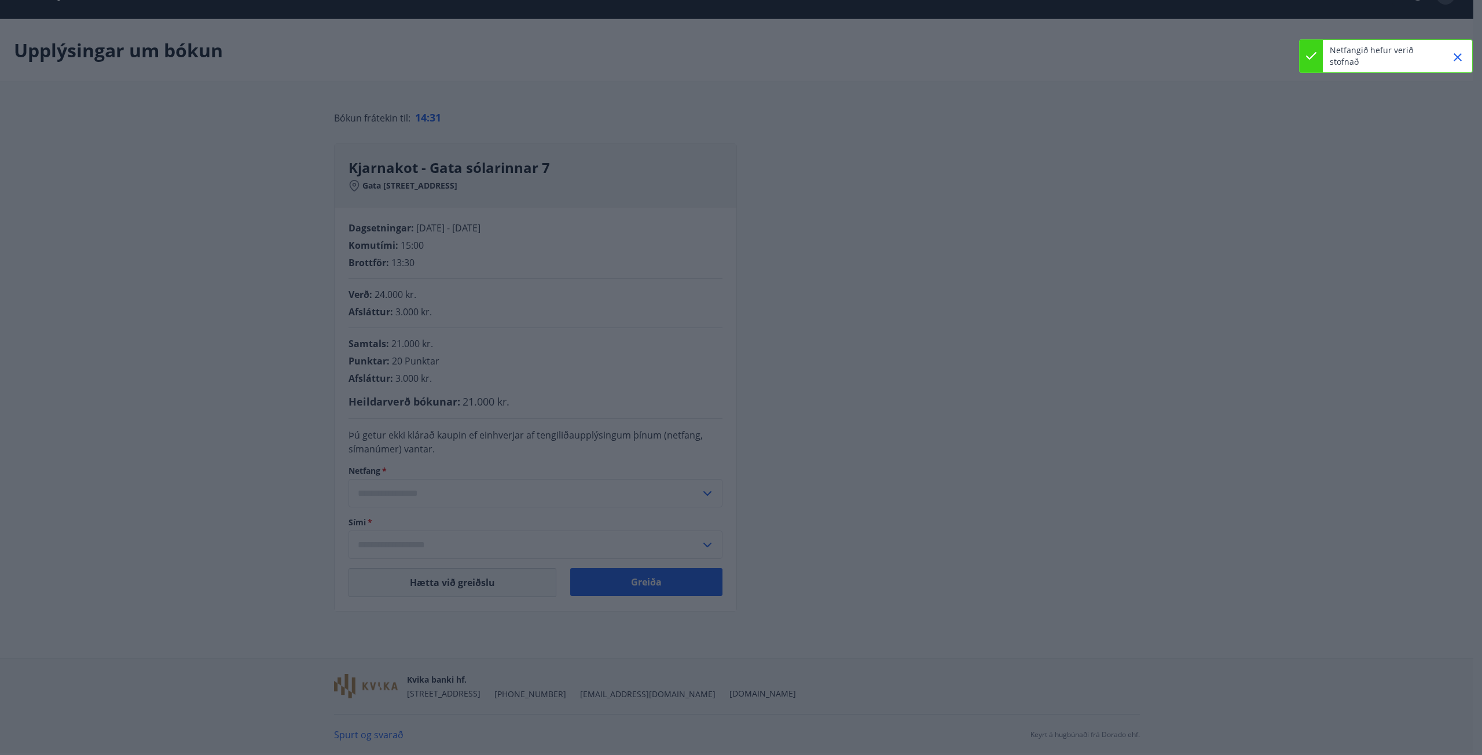
type input "**********"
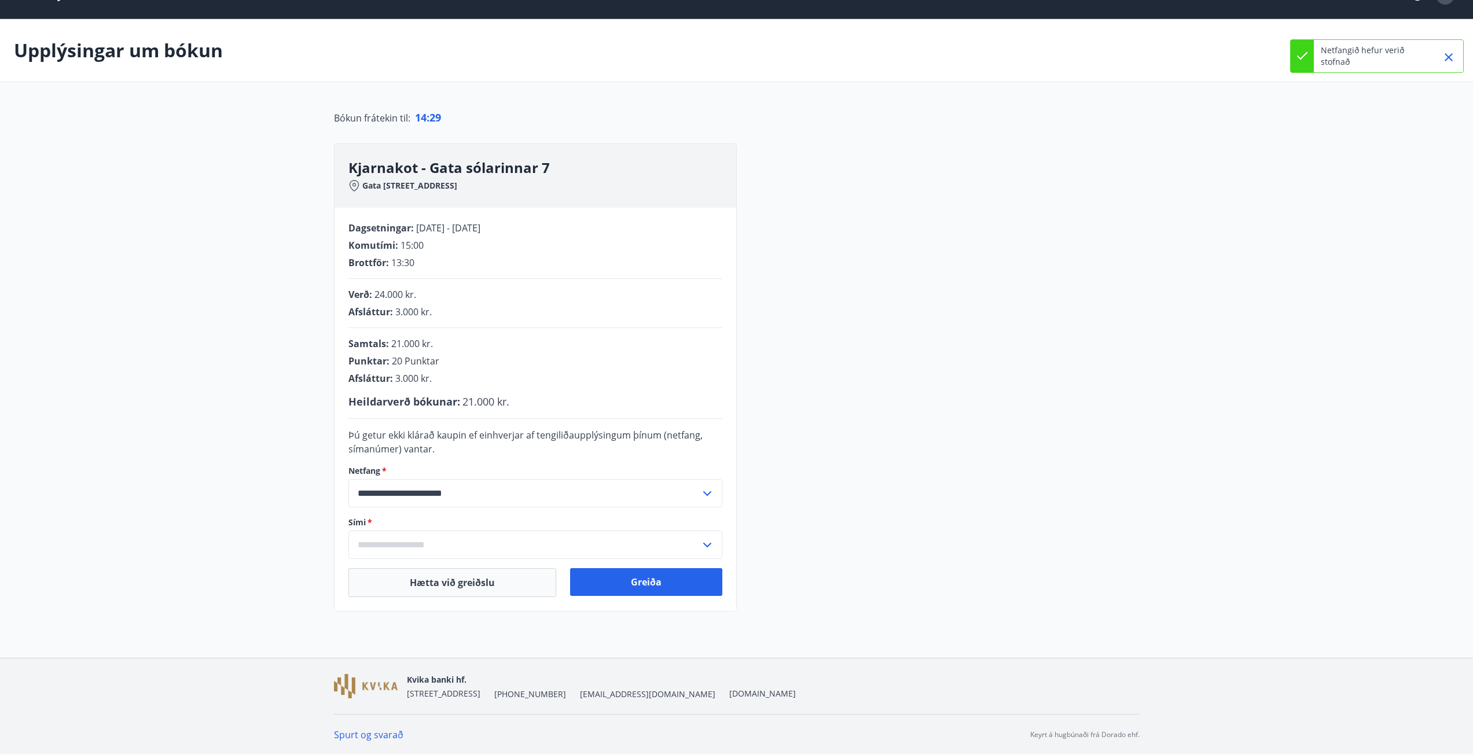
click at [631, 545] on input "text" at bounding box center [524, 545] width 352 height 28
click at [605, 568] on li "Skrá nýtt símanúmer" at bounding box center [535, 569] width 373 height 21
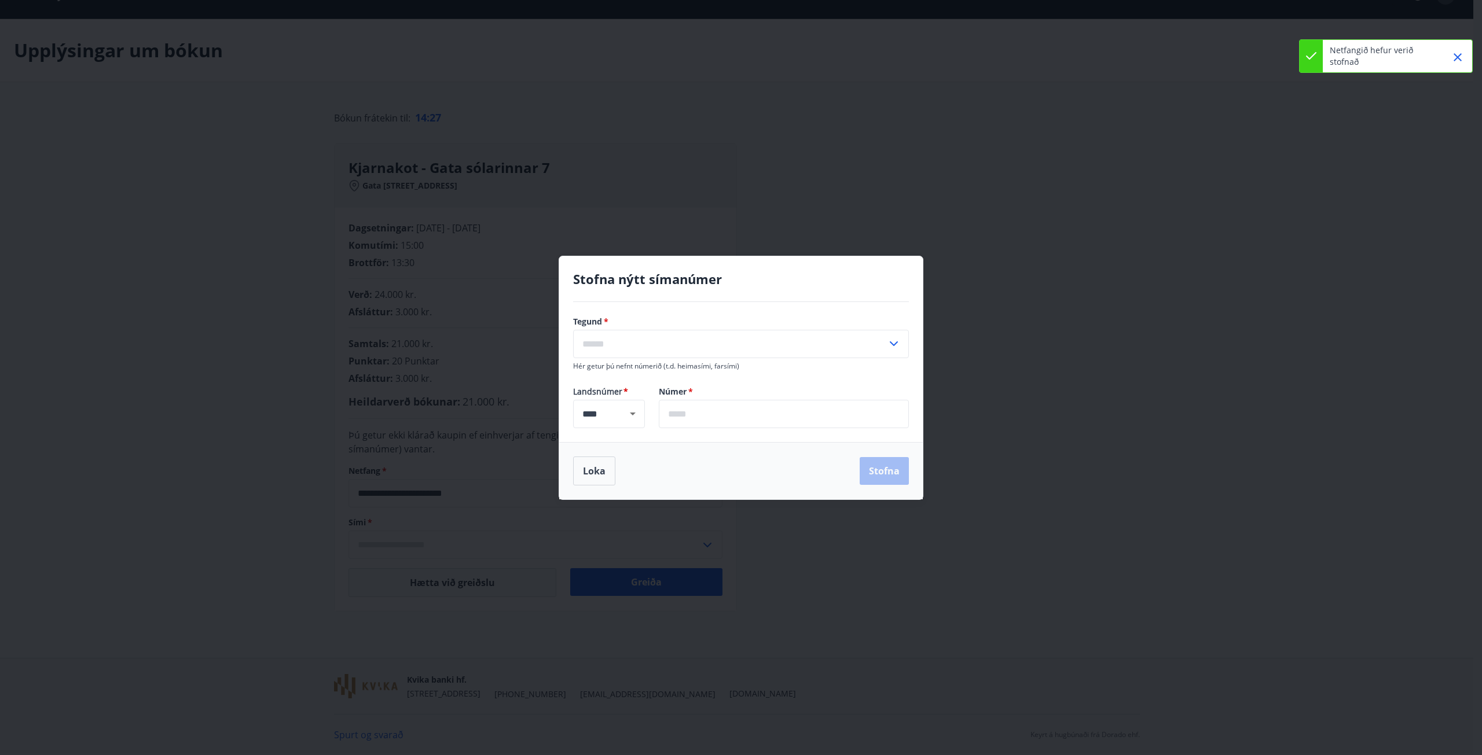
click at [695, 411] on input "text" at bounding box center [784, 414] width 250 height 28
type input "*******"
click at [713, 346] on input "text" at bounding box center [730, 344] width 314 height 28
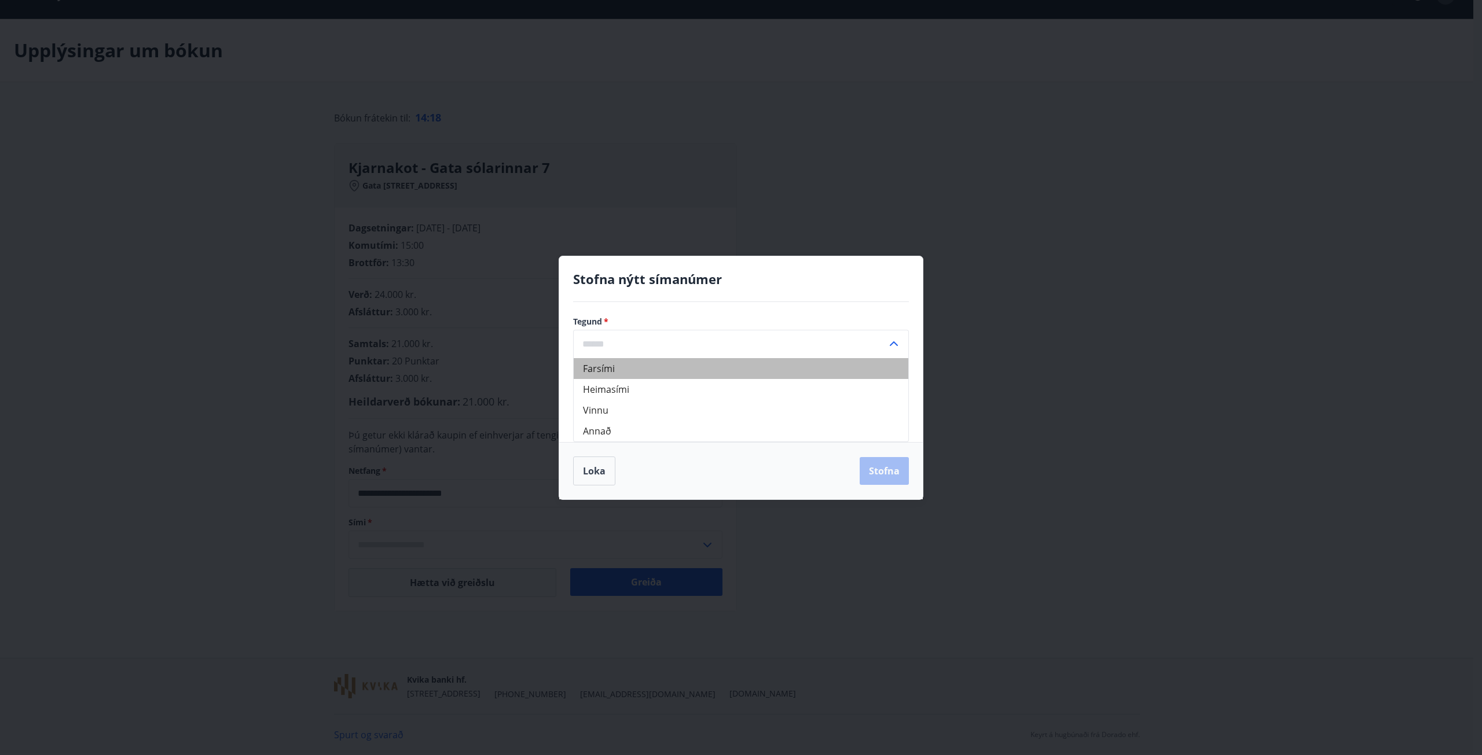
click at [771, 371] on li "Farsími" at bounding box center [741, 368] width 335 height 21
type input "*******"
click at [879, 471] on button "Stofna" at bounding box center [883, 471] width 49 height 28
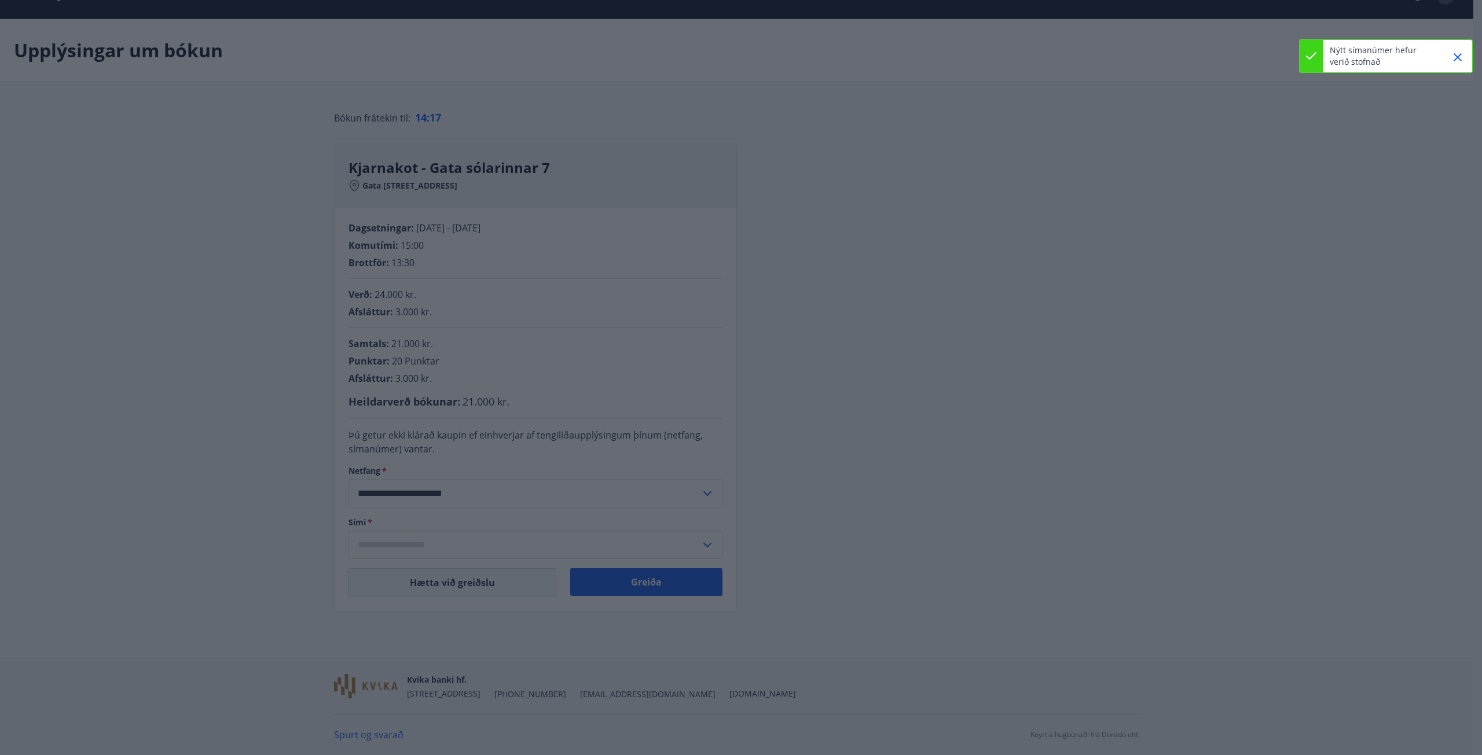
type input "**********"
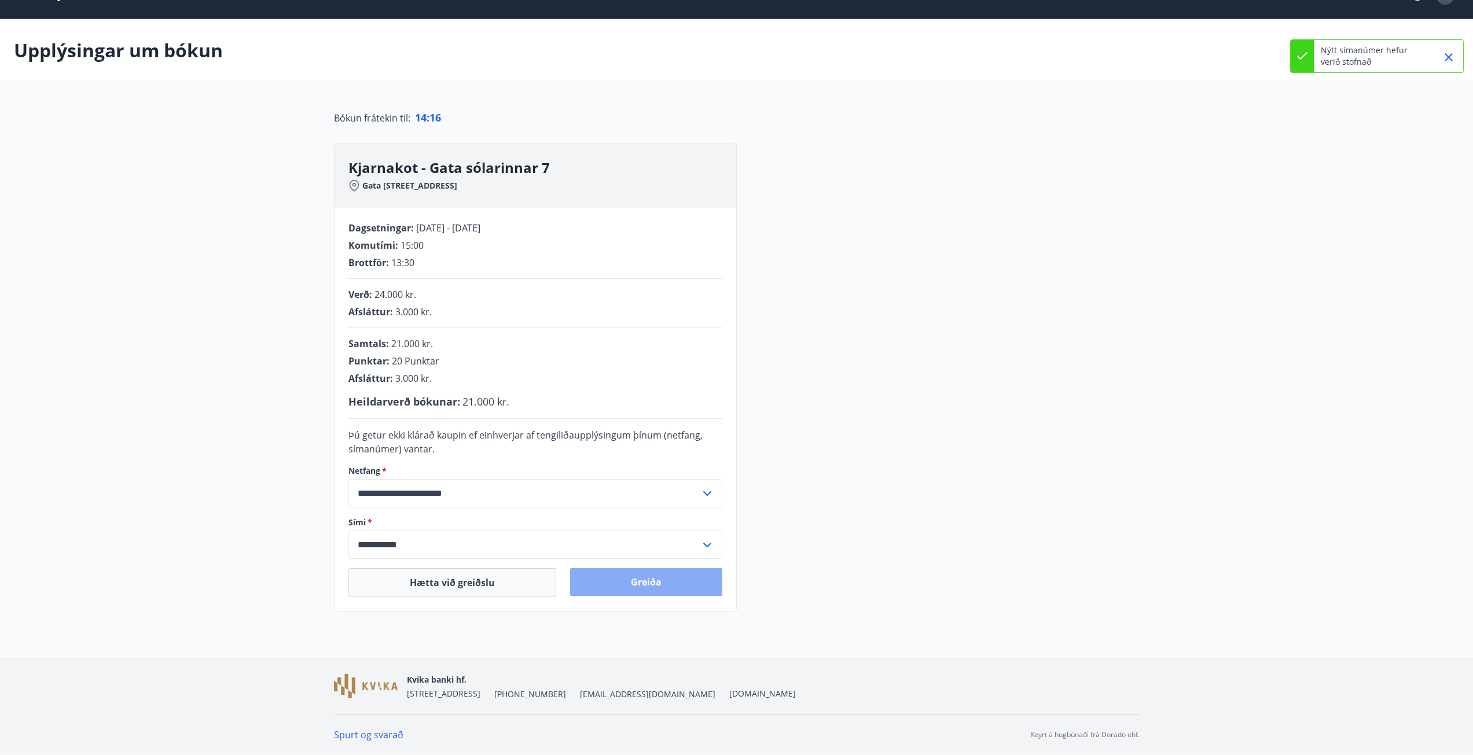
click at [689, 586] on button "Greiða" at bounding box center [646, 582] width 152 height 28
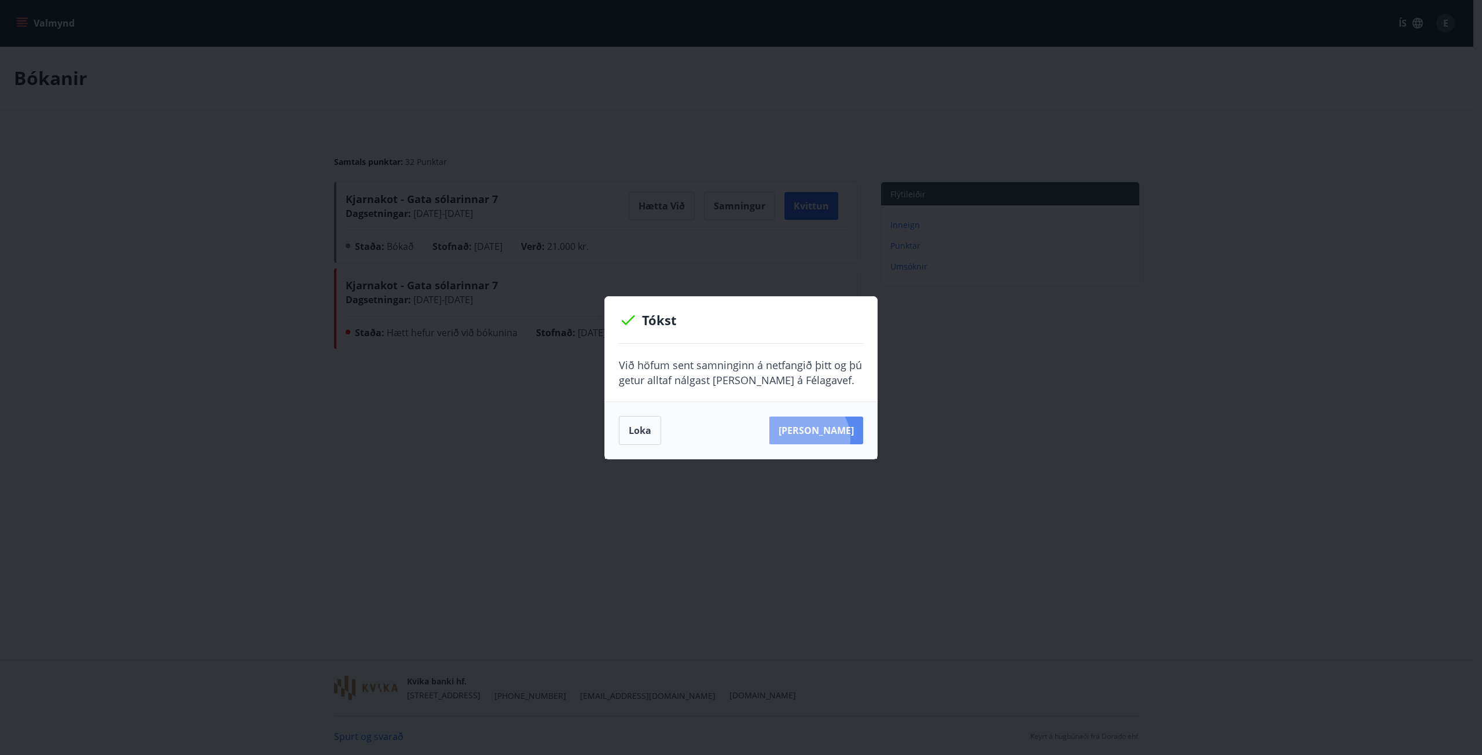
click at [822, 438] on button "Sjá samning" at bounding box center [816, 431] width 94 height 28
